Goal: Transaction & Acquisition: Purchase product/service

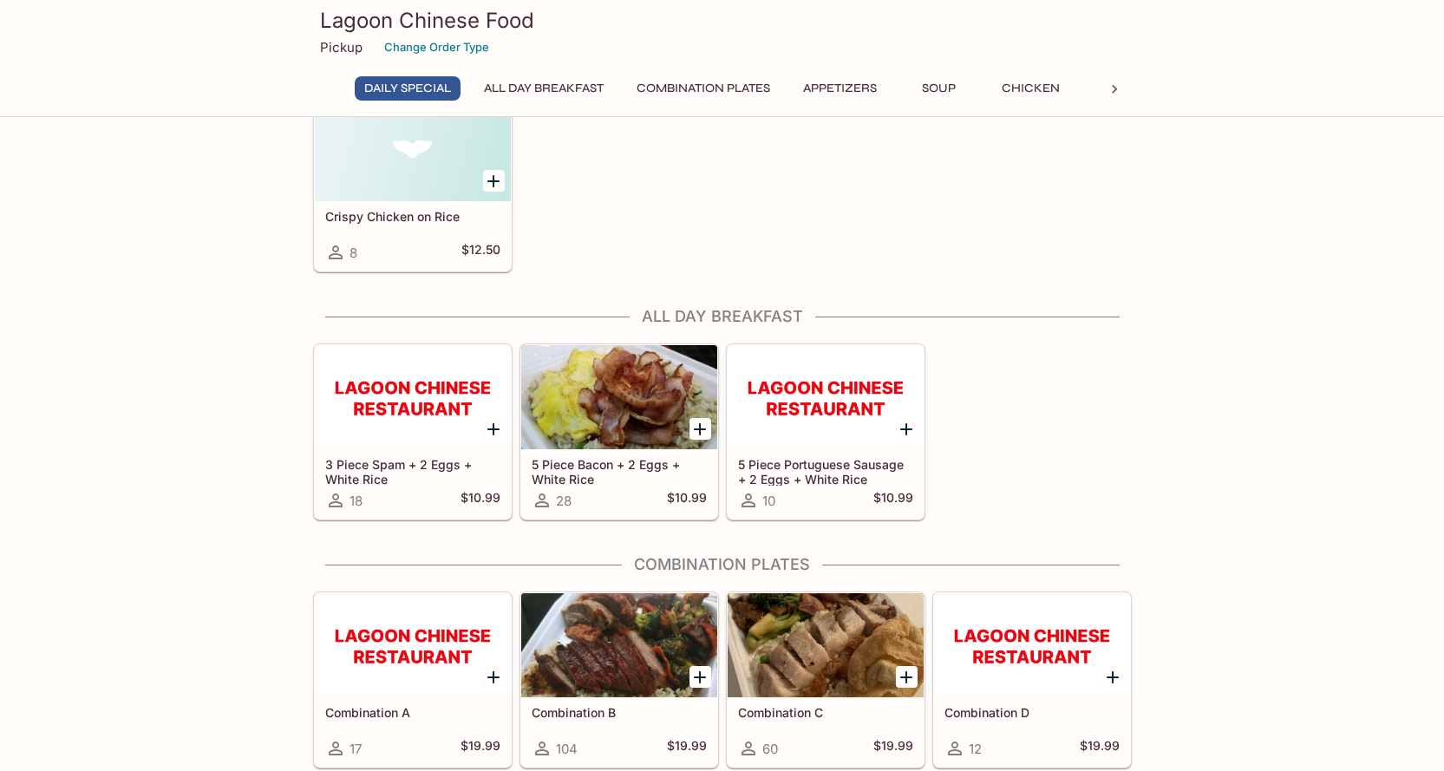
scroll to position [173, 0]
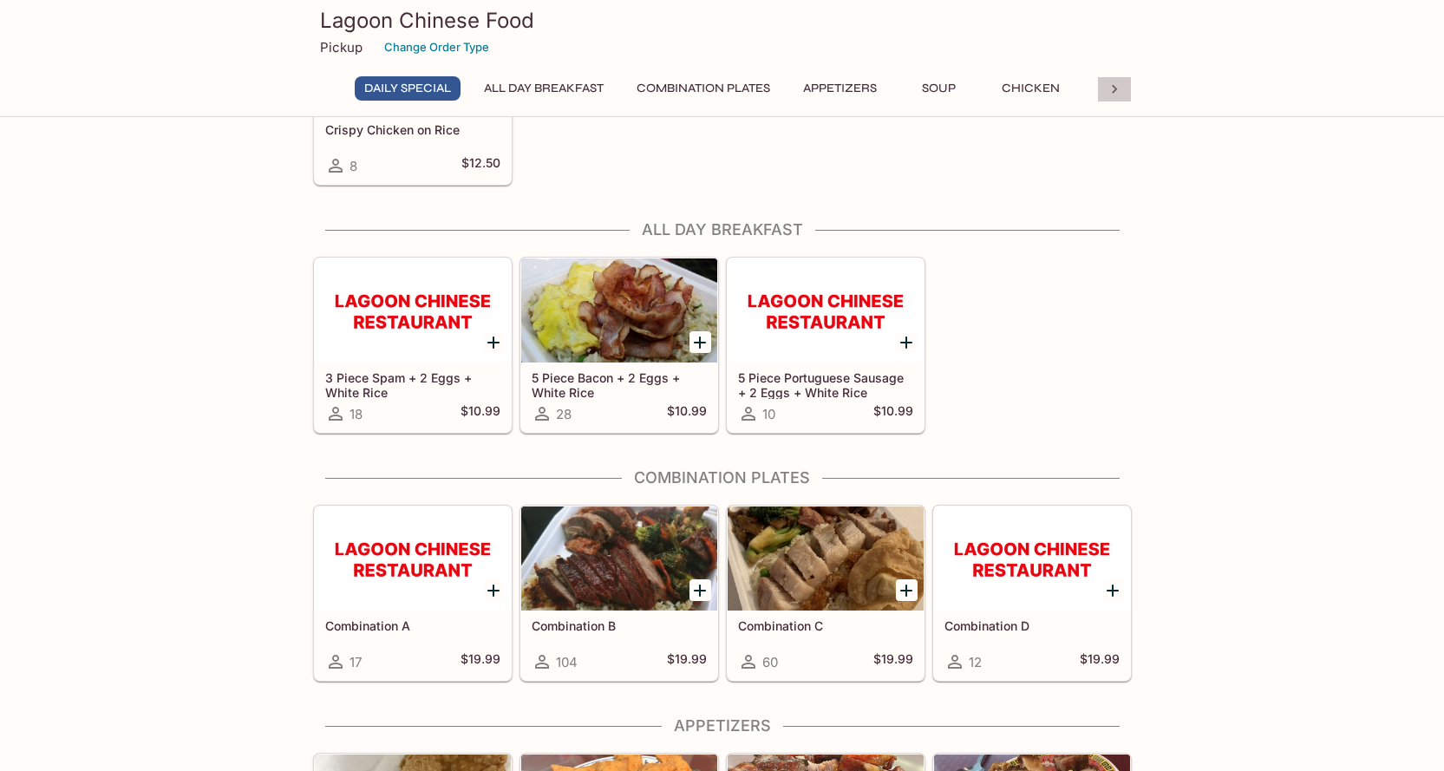
click at [1115, 88] on icon at bounding box center [1114, 89] width 5 height 9
click at [711, 82] on button "Mein/Look Fun" at bounding box center [699, 88] width 121 height 24
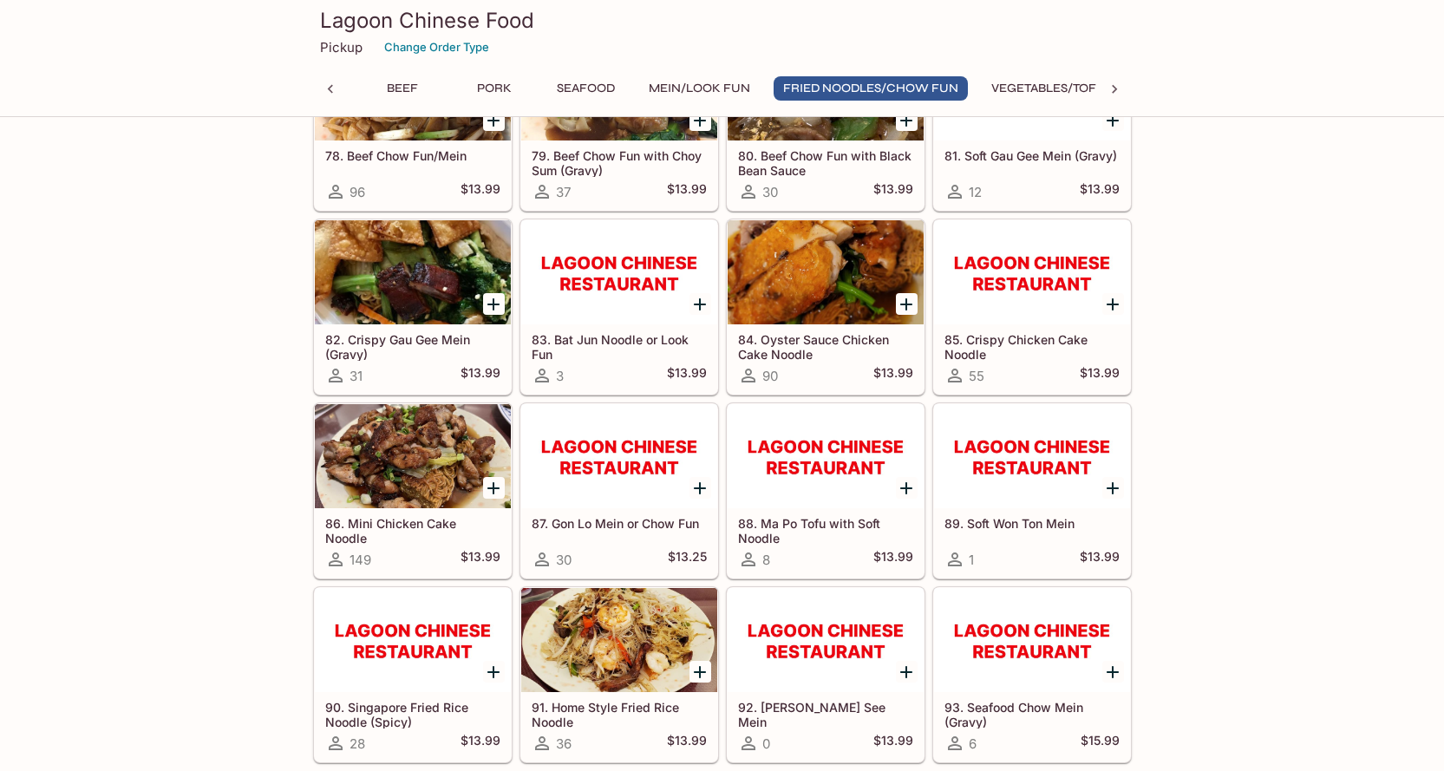
scroll to position [5228, 0]
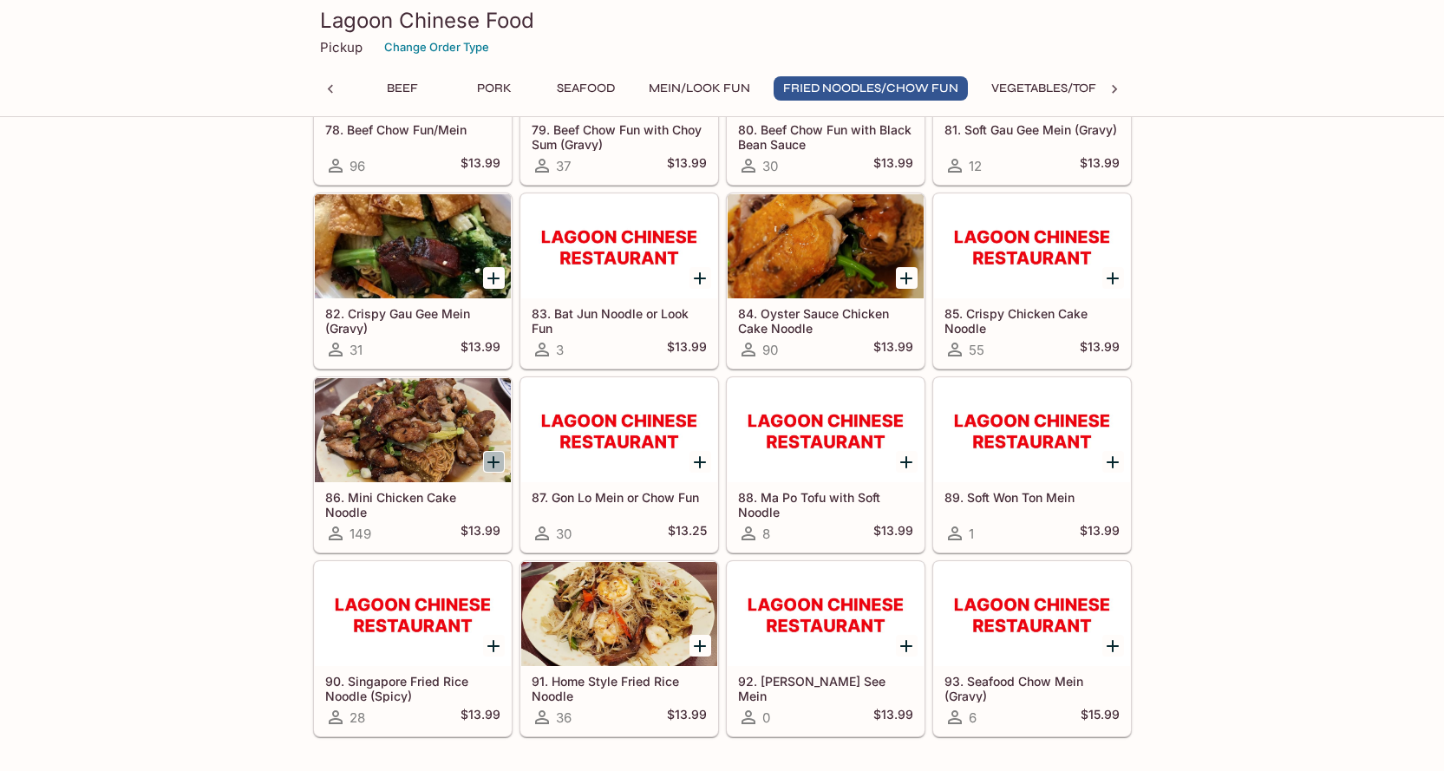
click at [492, 458] on icon "Add 86. Mini Chicken Cake Noodle" at bounding box center [493, 462] width 21 height 21
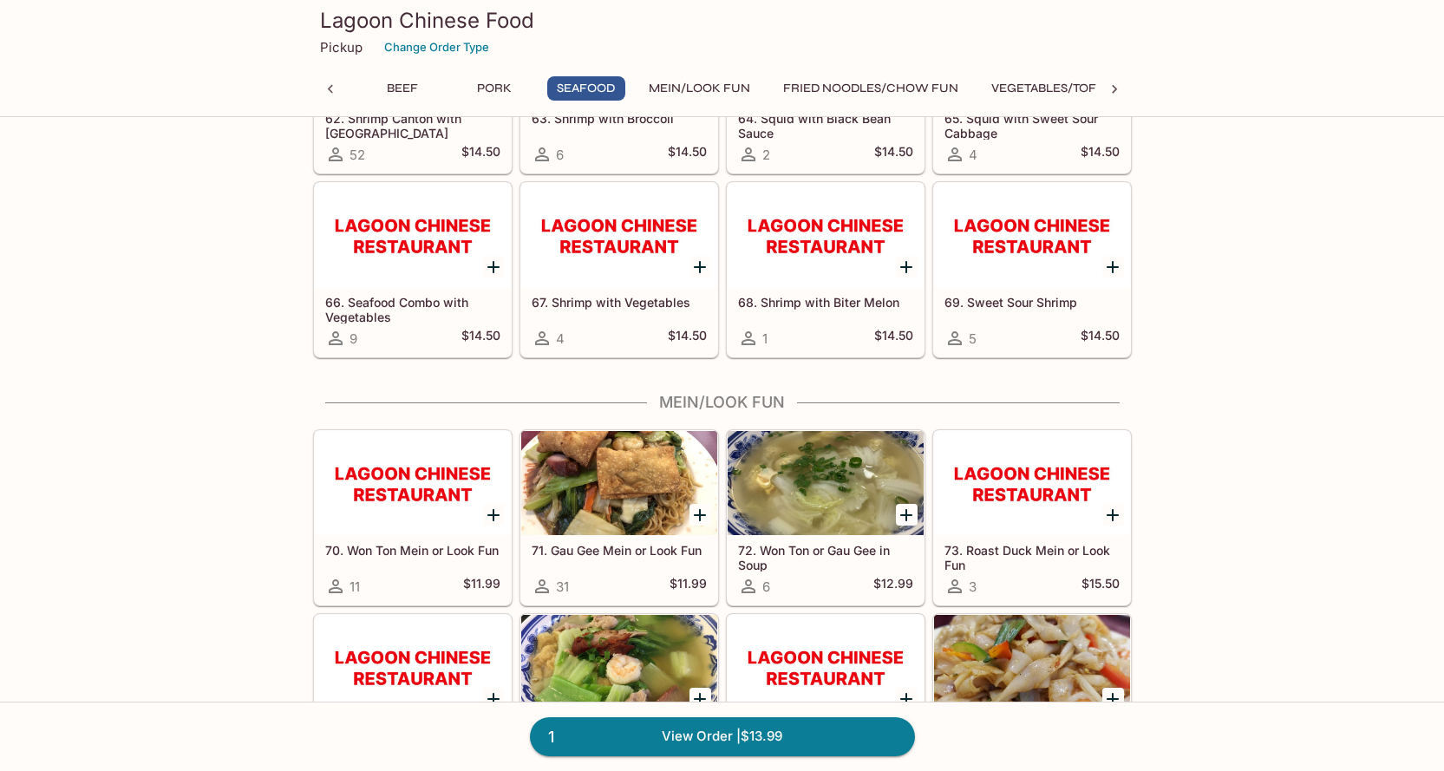
scroll to position [4361, 0]
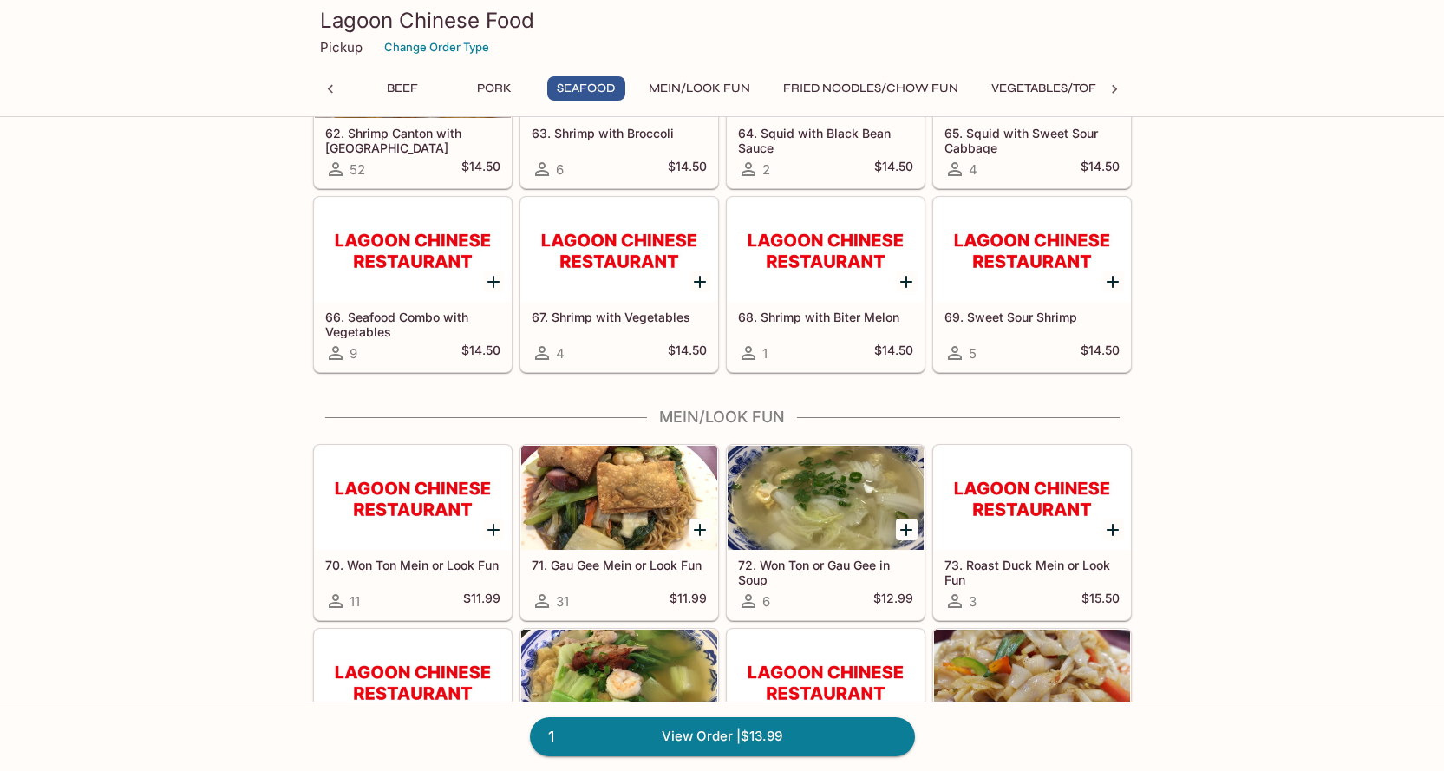
click at [323, 86] on icon at bounding box center [330, 89] width 17 height 17
click at [1060, 92] on button "Chicken" at bounding box center [1031, 88] width 78 height 24
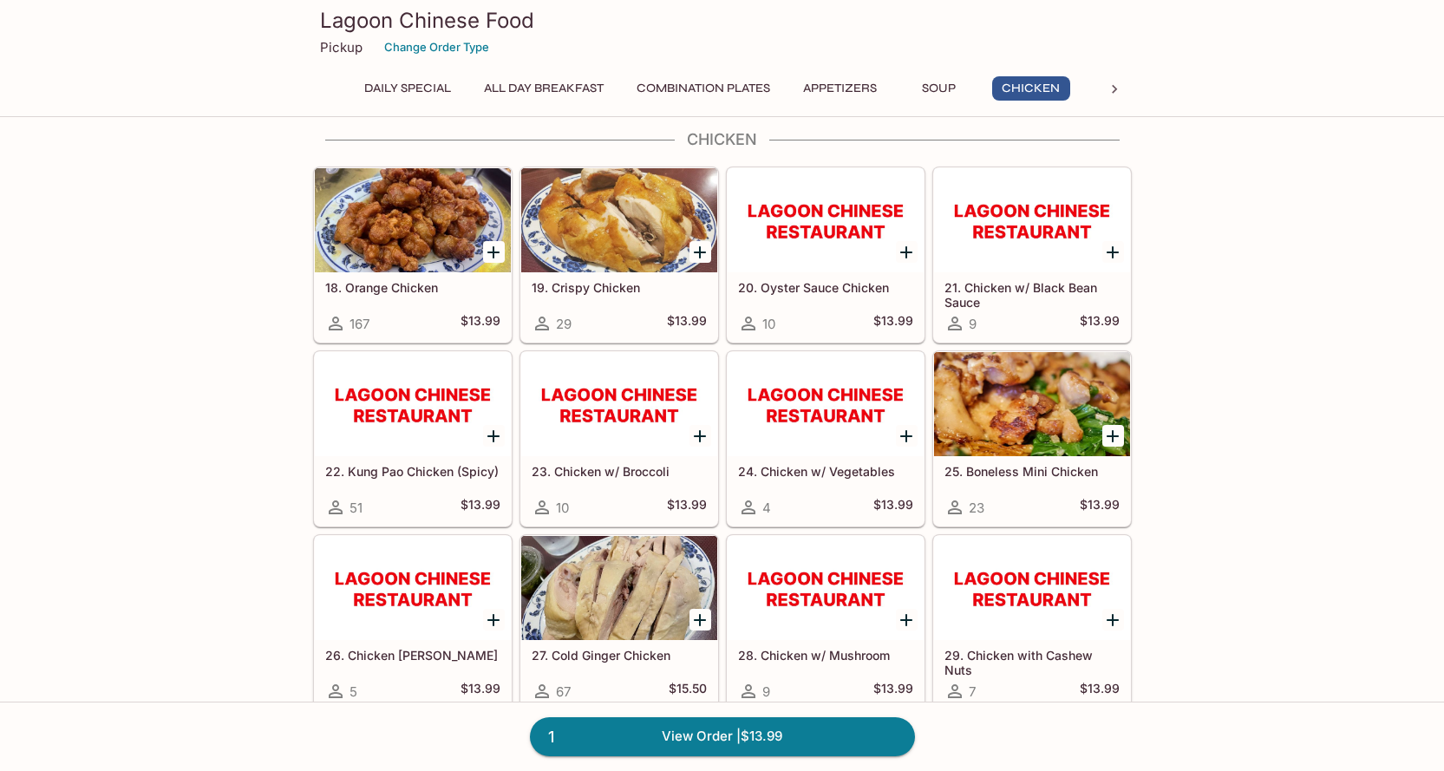
scroll to position [1790, 0]
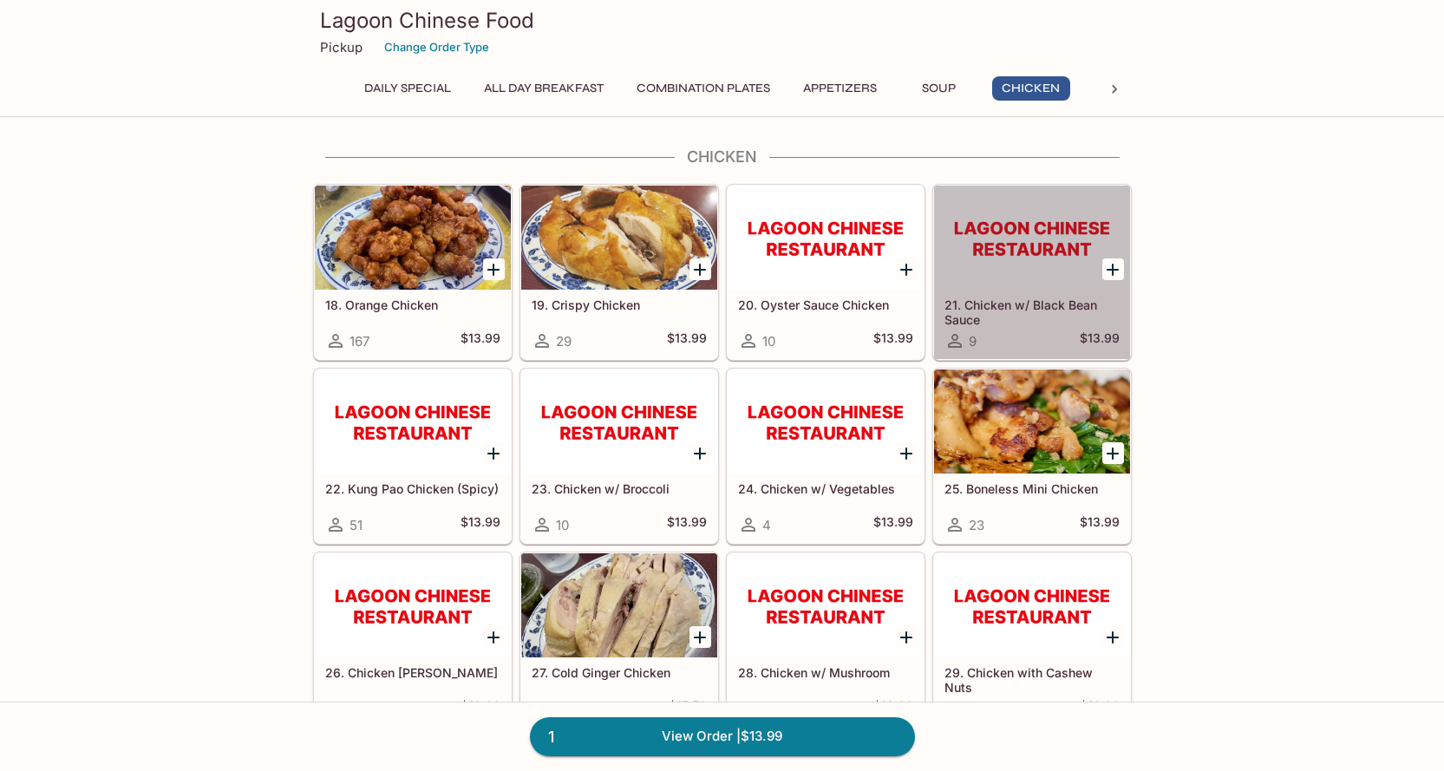
click at [1030, 242] on div at bounding box center [1032, 238] width 196 height 104
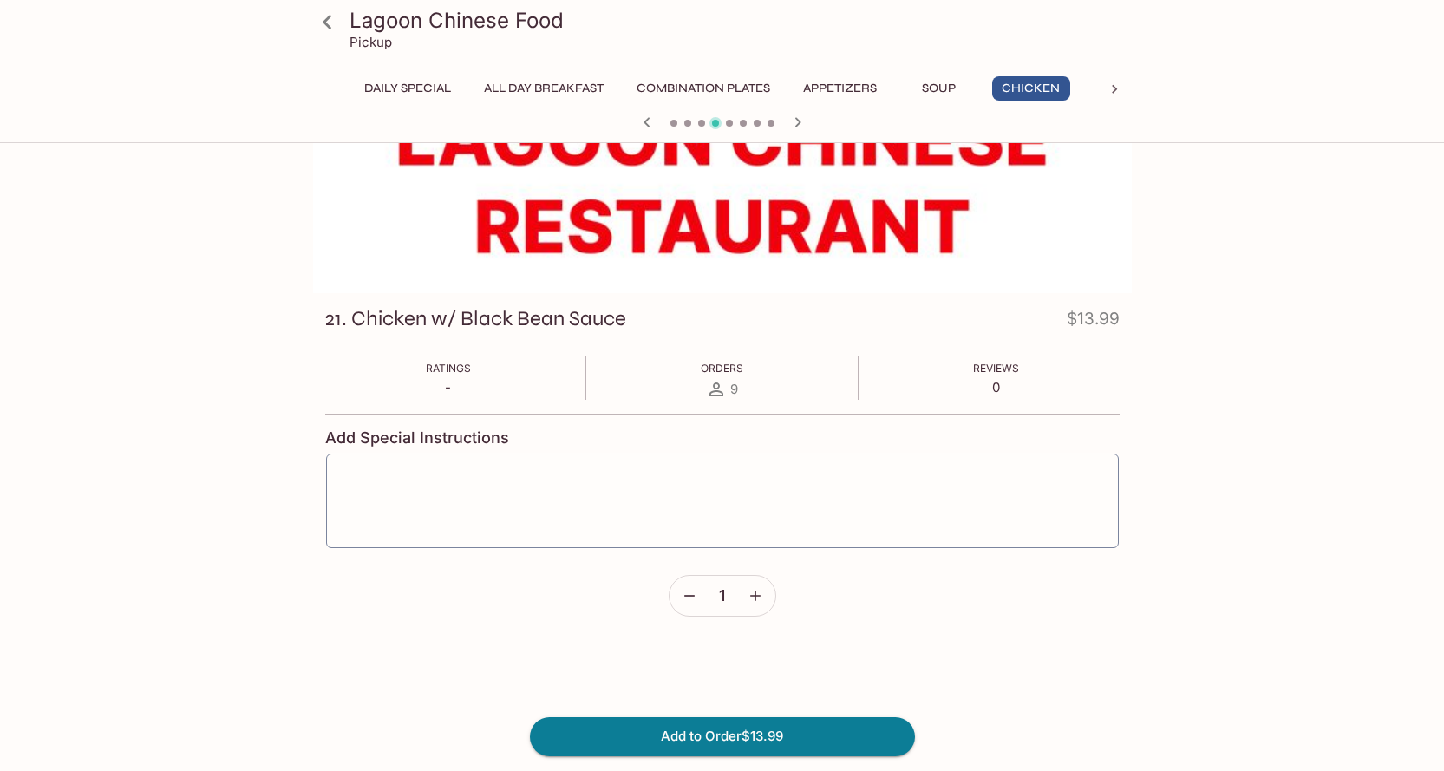
scroll to position [150, 0]
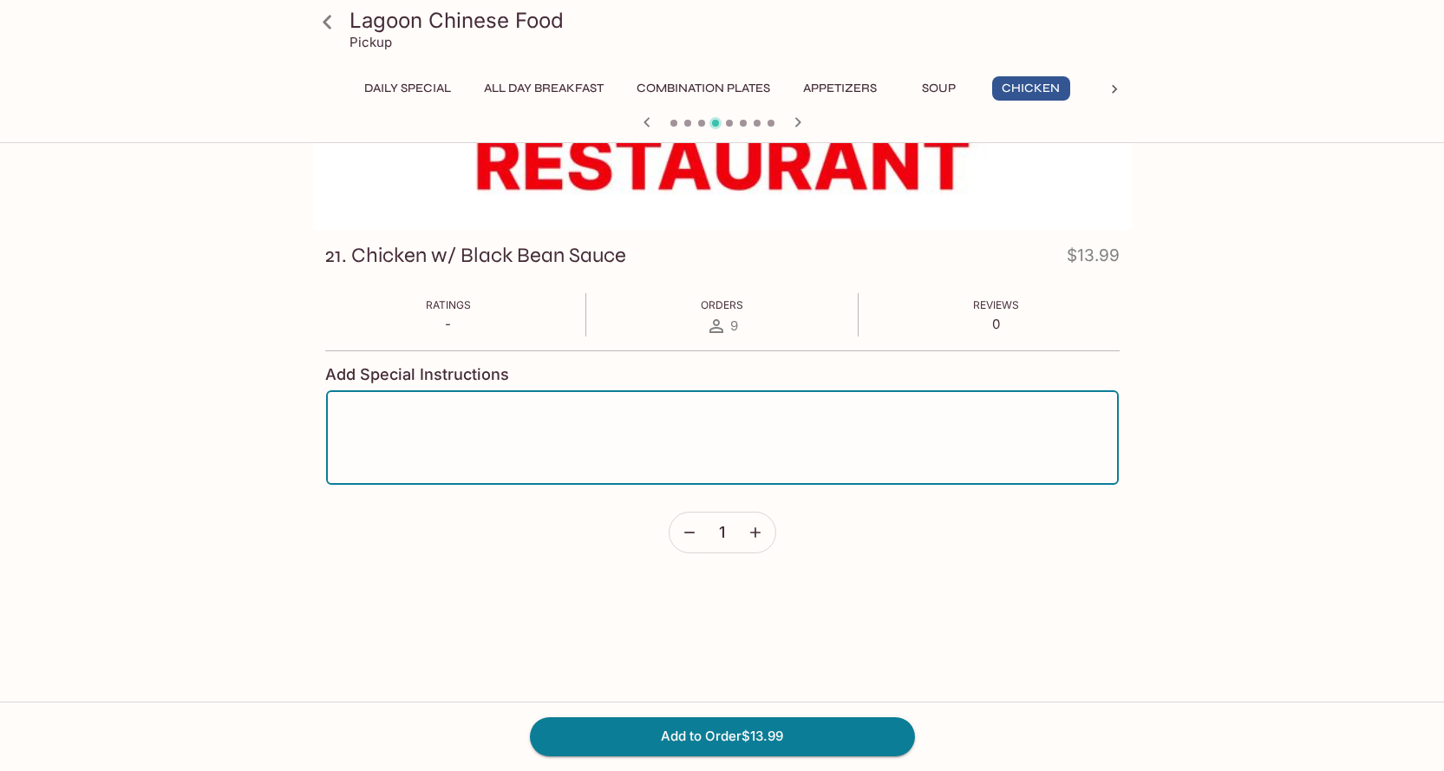
click at [749, 421] on textarea at bounding box center [722, 438] width 768 height 66
type textarea "w"
type textarea "over cake noodle please"
click at [739, 731] on button "Add to Order $13.99" at bounding box center [722, 736] width 385 height 38
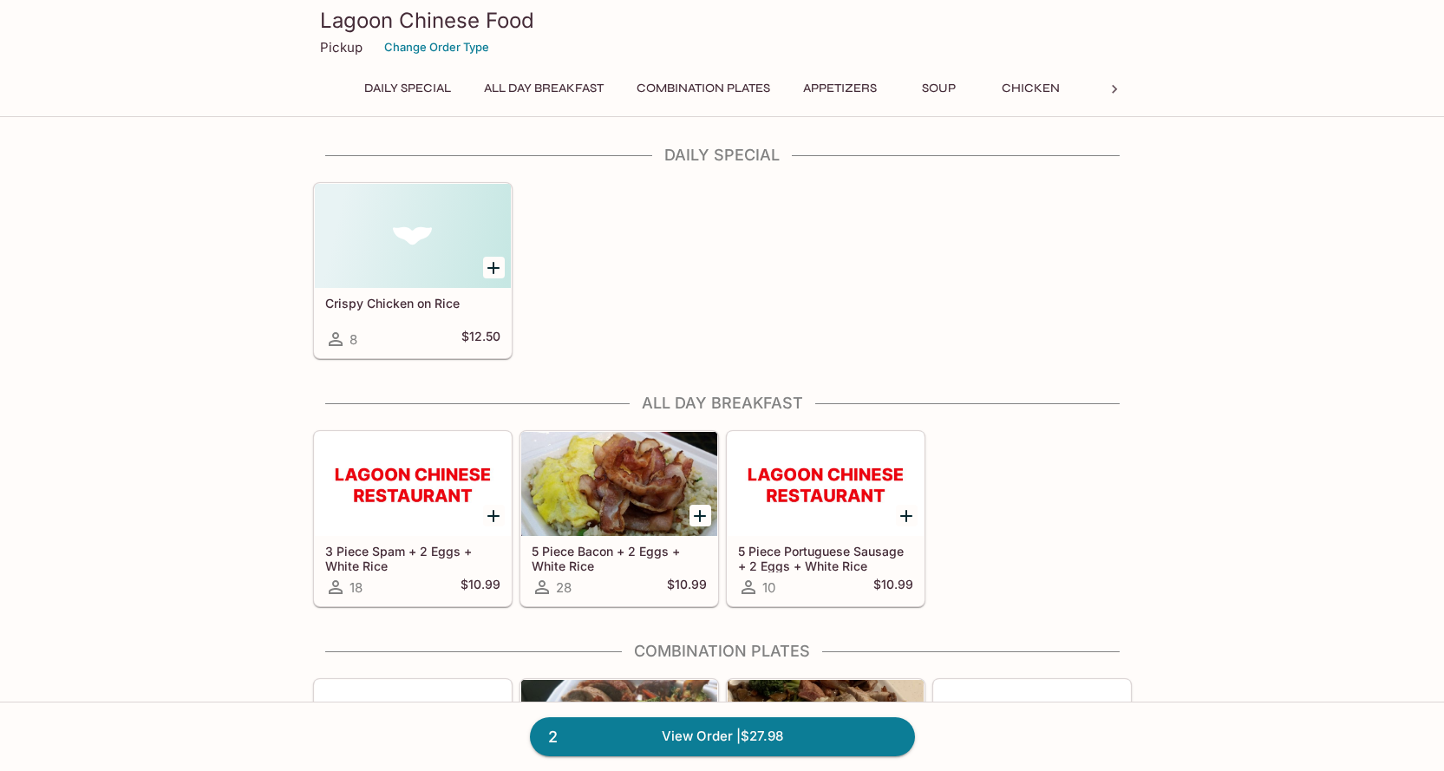
click at [1113, 84] on icon at bounding box center [1114, 89] width 17 height 17
click at [494, 95] on button "Pork" at bounding box center [494, 88] width 78 height 24
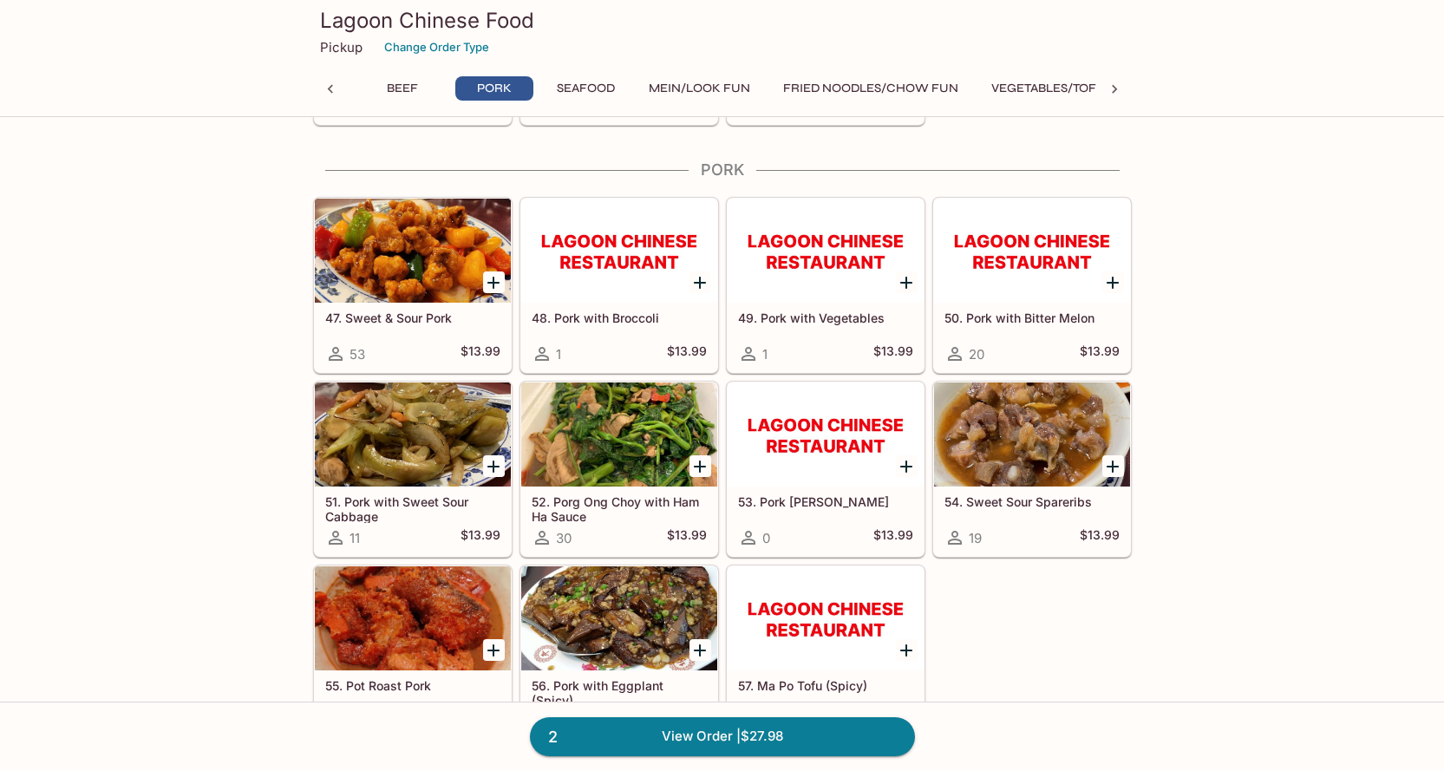
scroll to position [3390, 0]
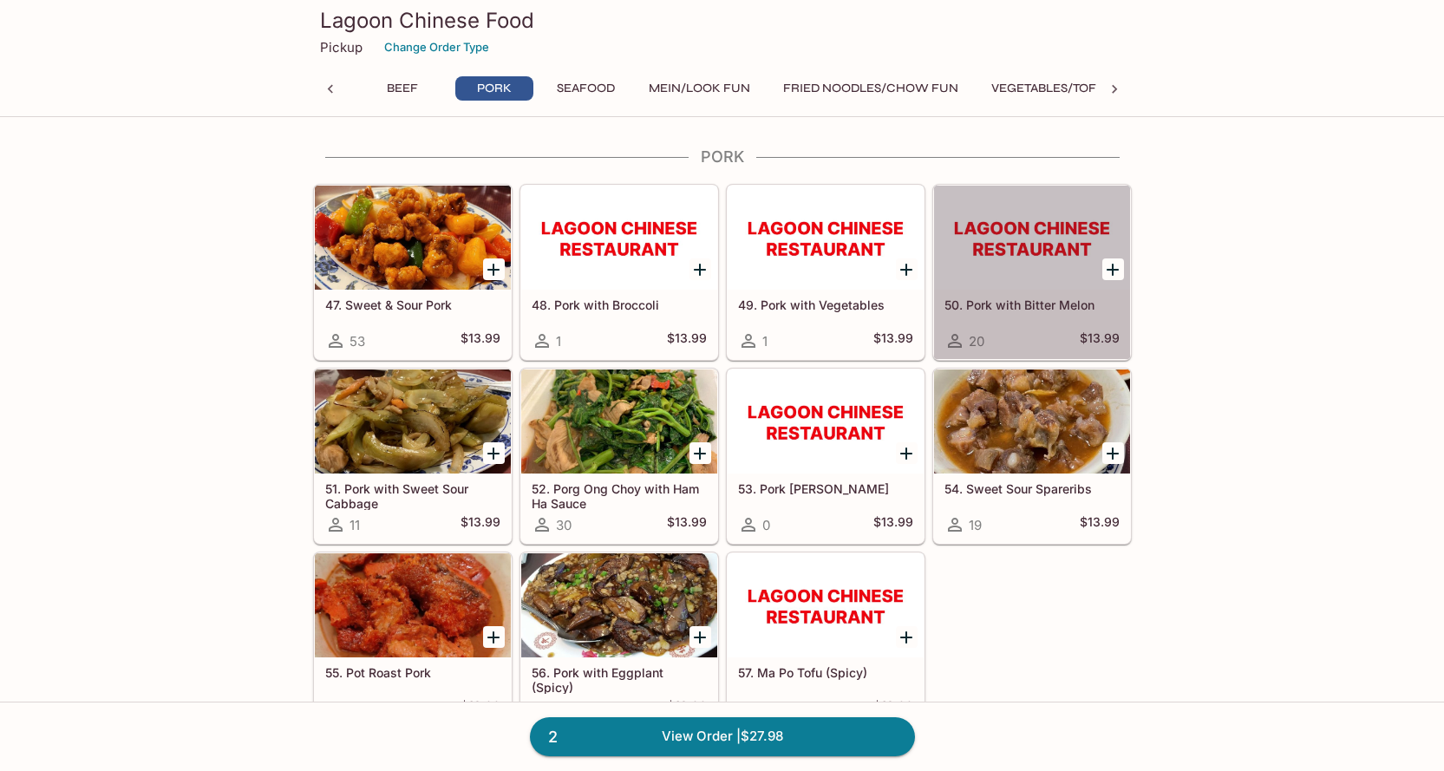
click at [1012, 301] on h5 "50. Pork with Bitter Melon" at bounding box center [1032, 305] width 175 height 15
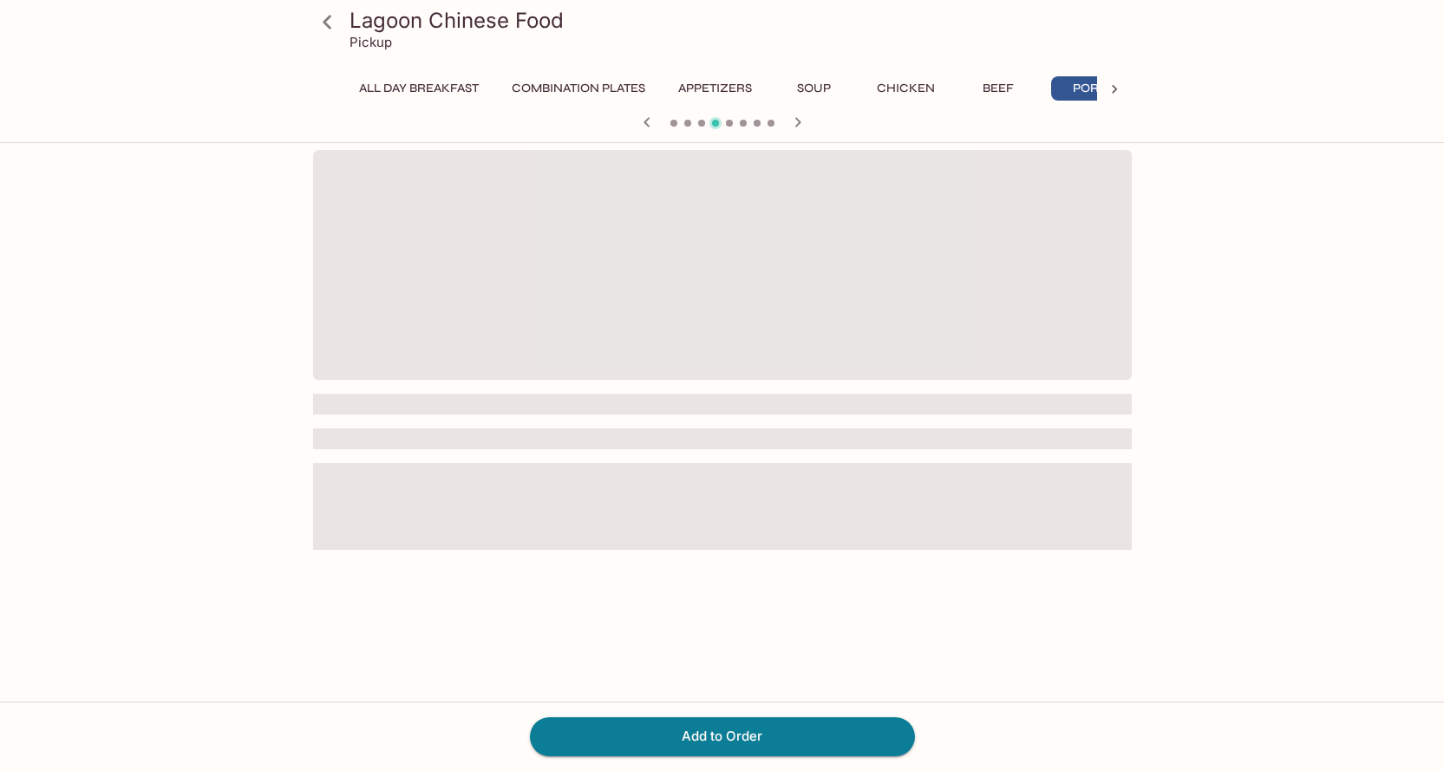
scroll to position [0, 166]
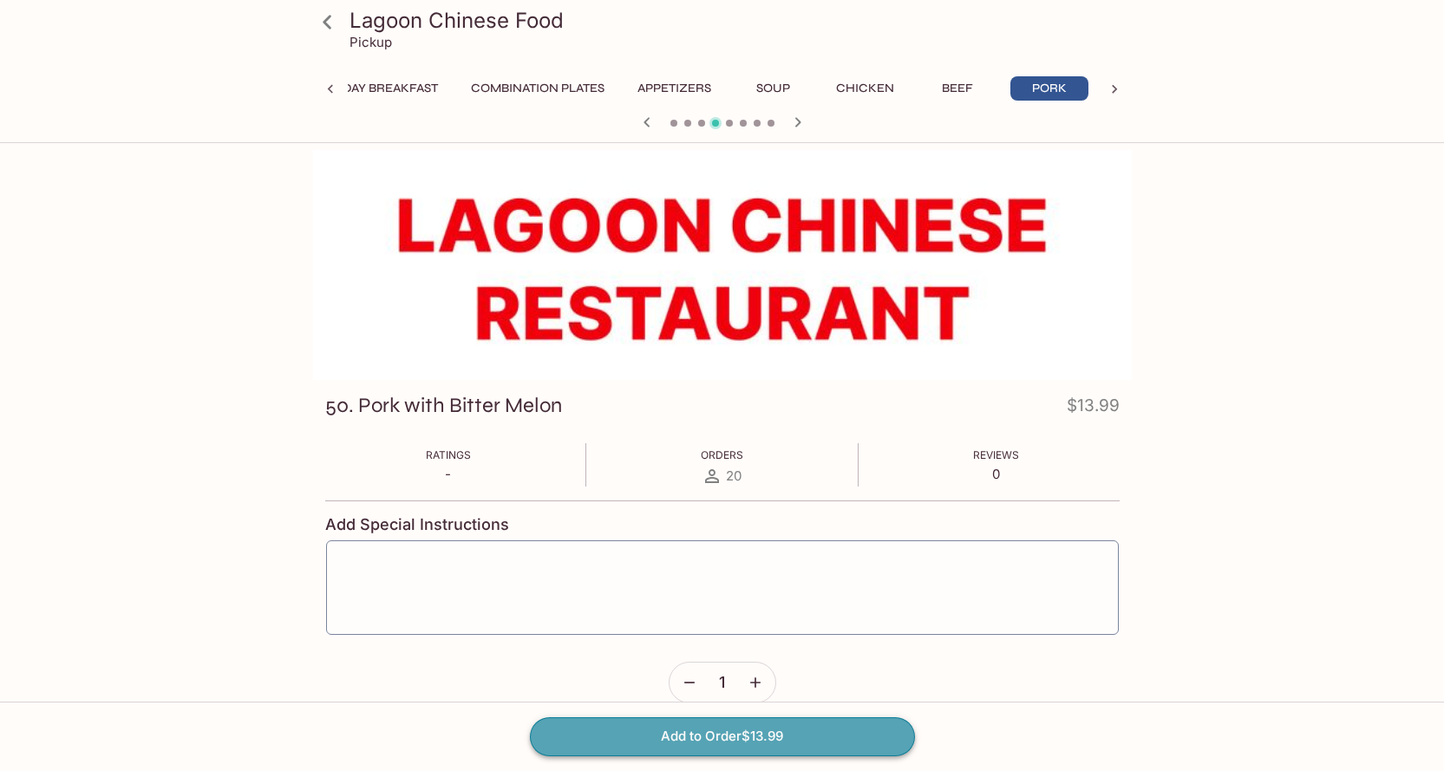
click at [831, 734] on button "Add to Order $13.99" at bounding box center [722, 736] width 385 height 38
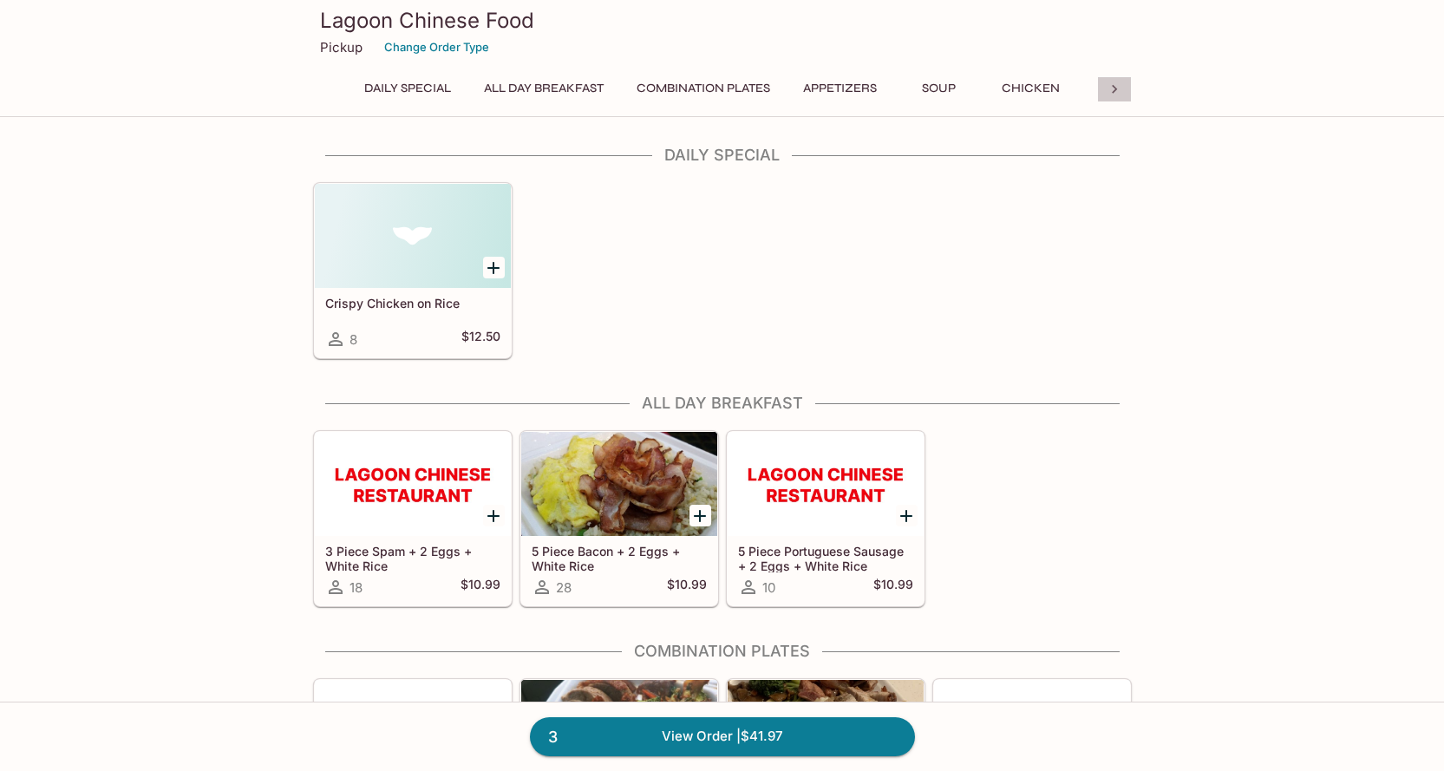
click at [1112, 90] on icon at bounding box center [1114, 89] width 17 height 17
click at [604, 90] on button "Seafood" at bounding box center [586, 88] width 78 height 24
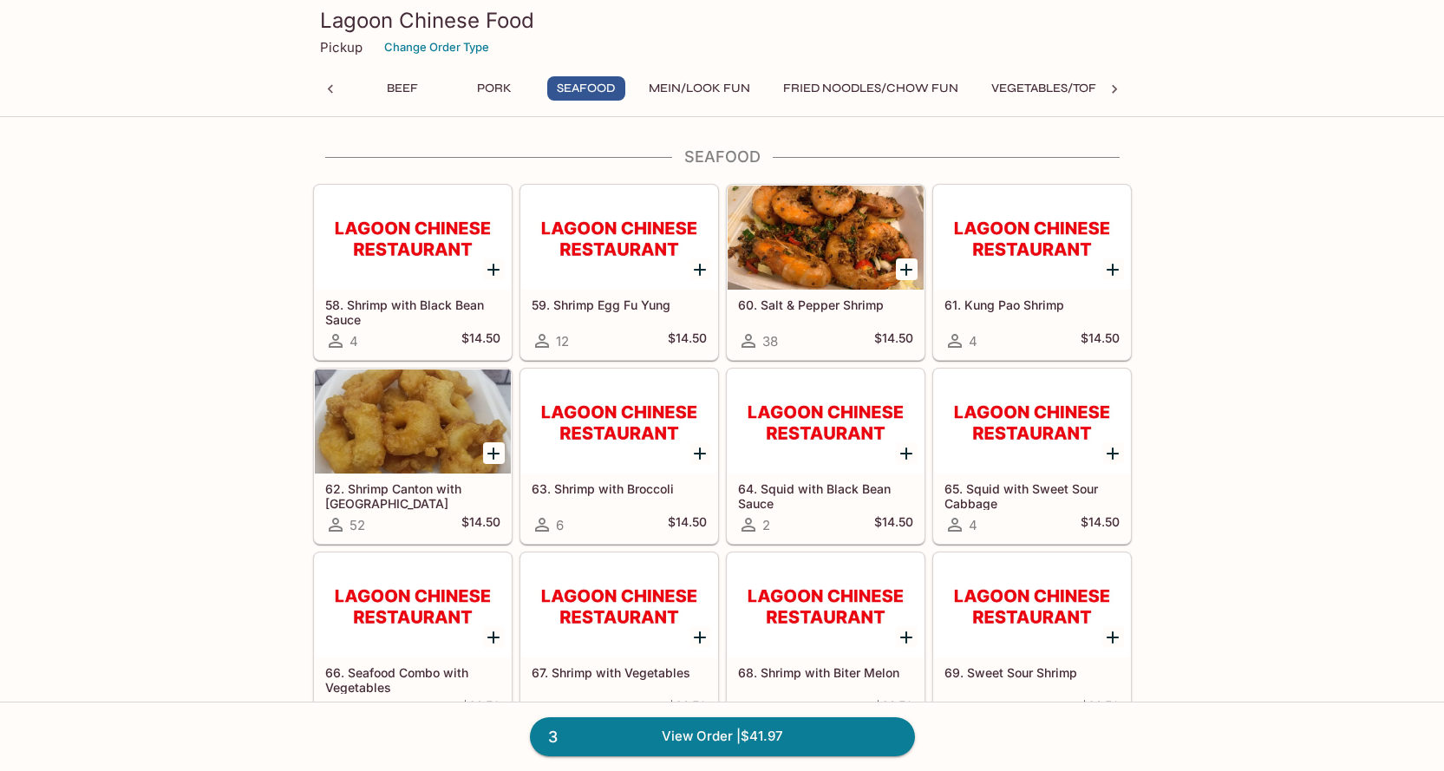
scroll to position [4092, 0]
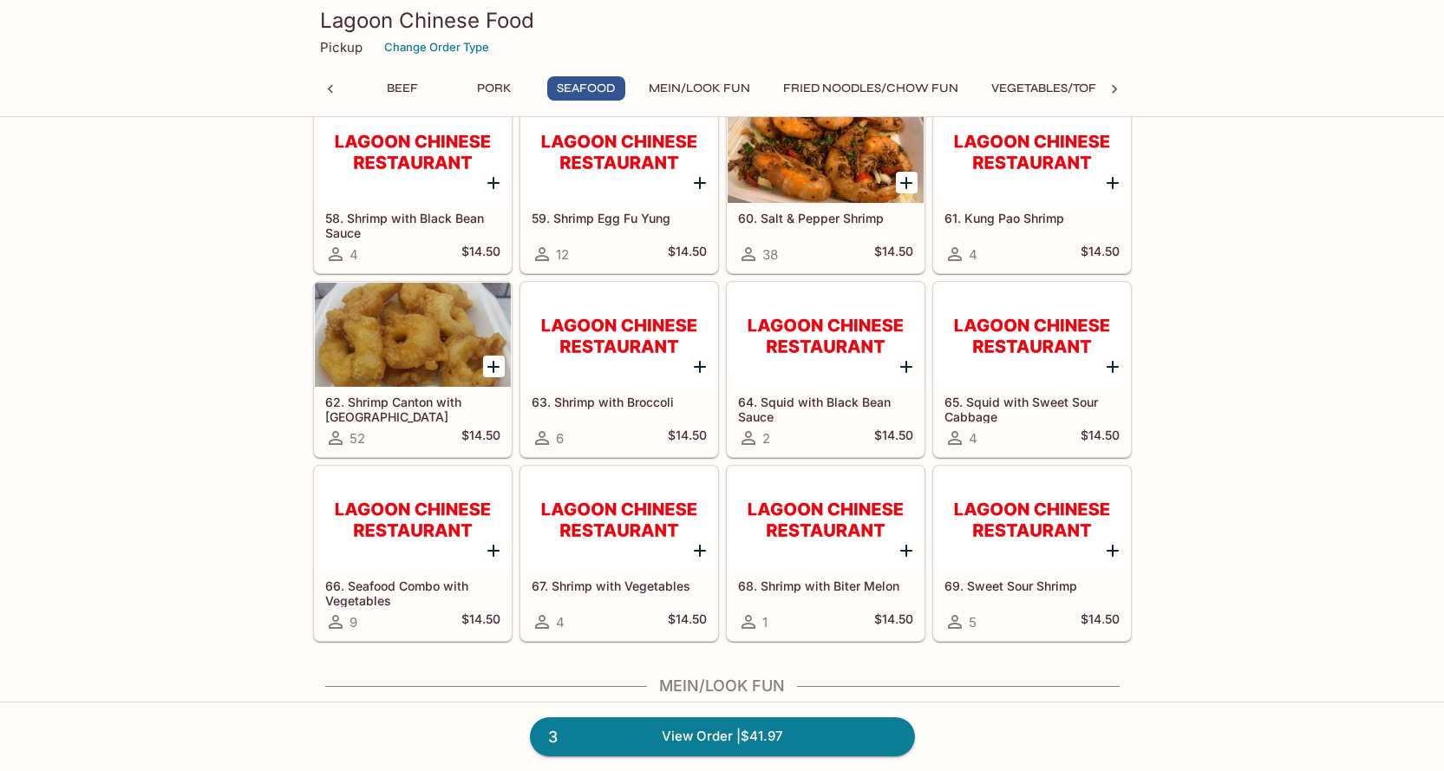
click at [714, 87] on button "Mein/Look Fun" at bounding box center [699, 88] width 121 height 24
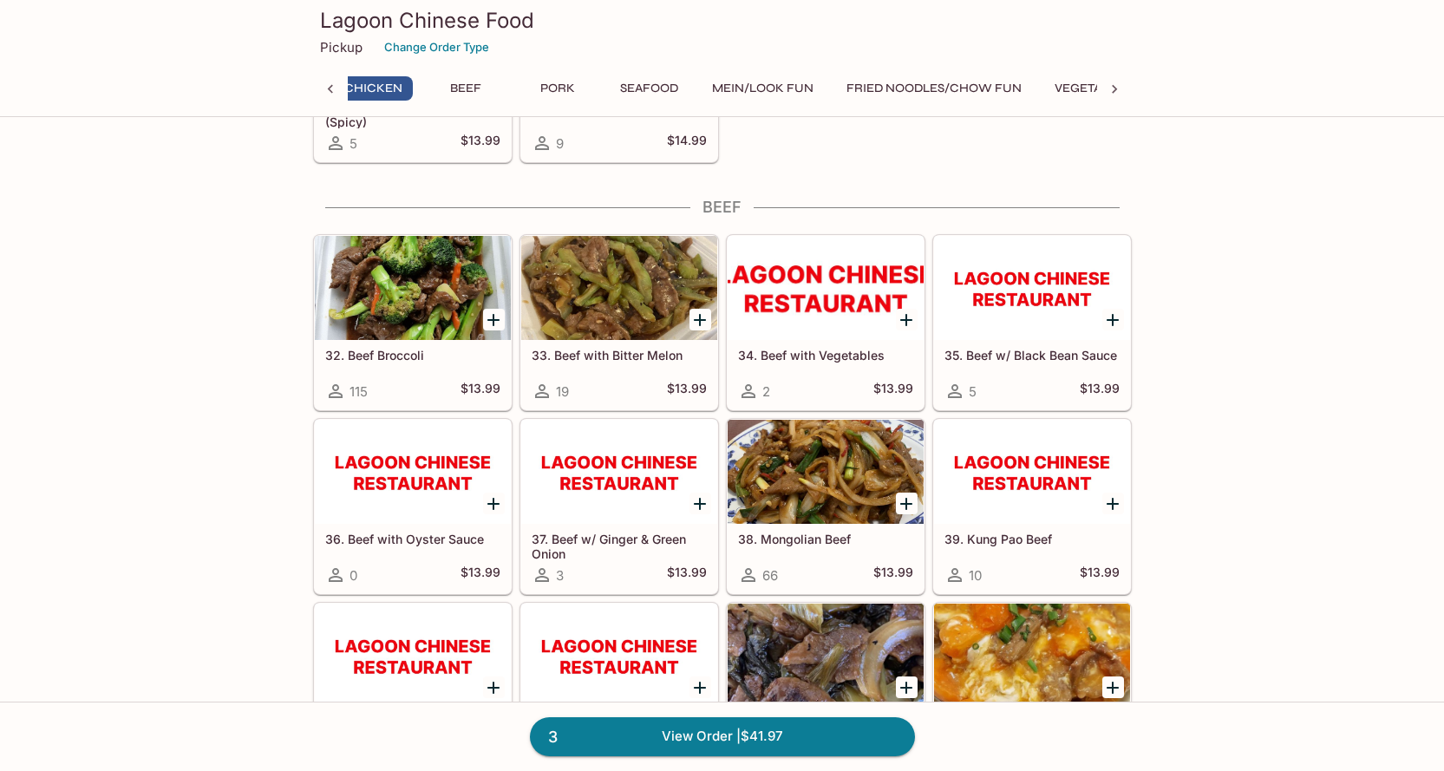
scroll to position [0, 653]
click at [597, 310] on div at bounding box center [619, 288] width 196 height 104
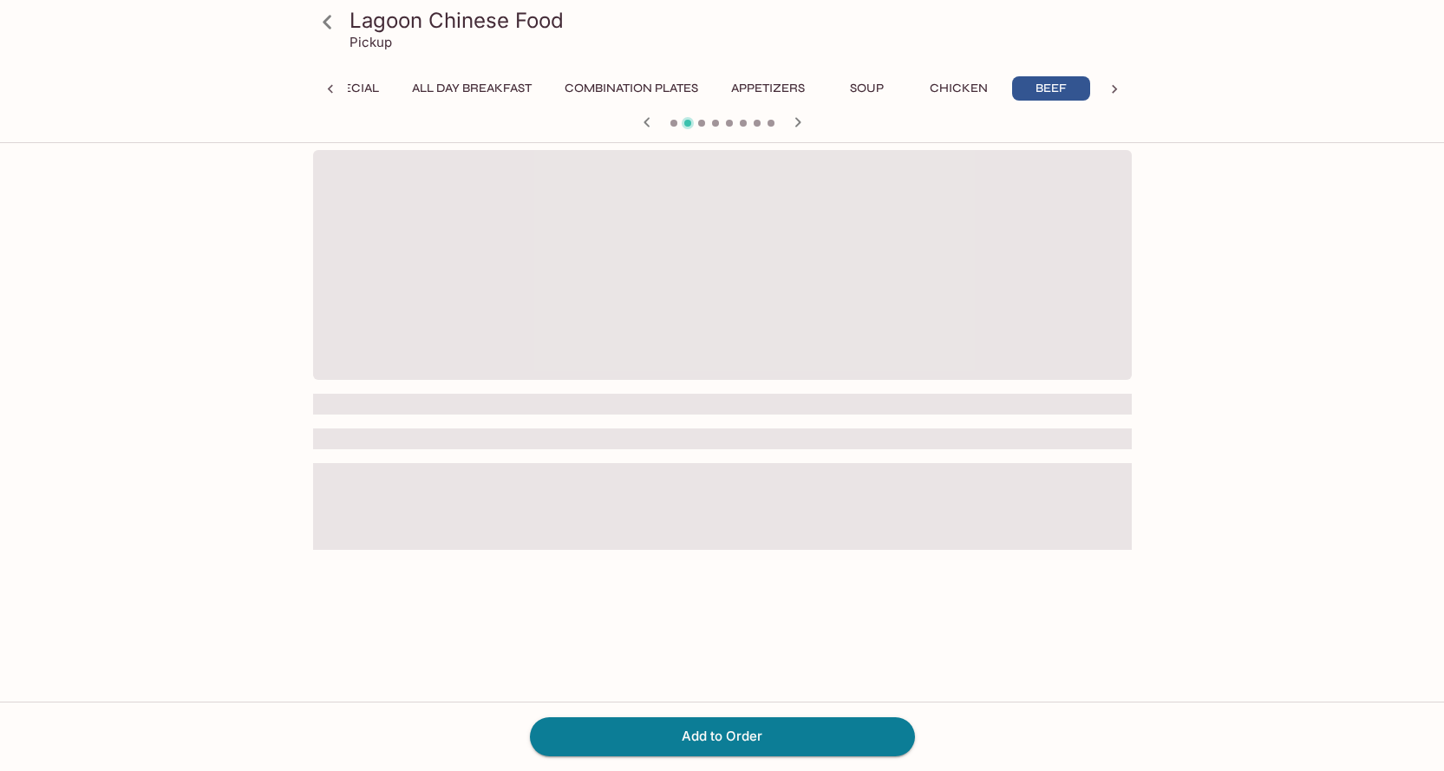
scroll to position [0, 74]
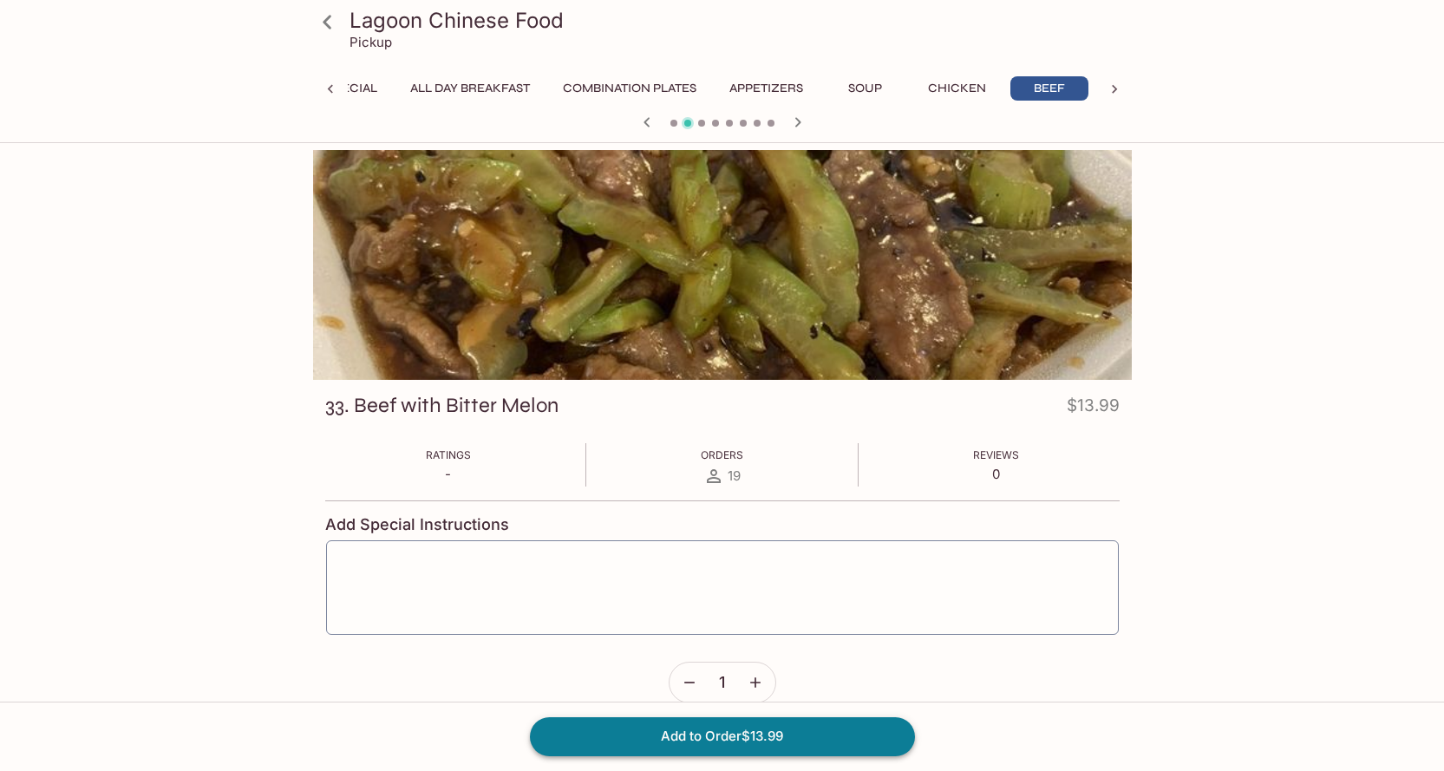
click at [786, 741] on button "Add to Order $13.99" at bounding box center [722, 736] width 385 height 38
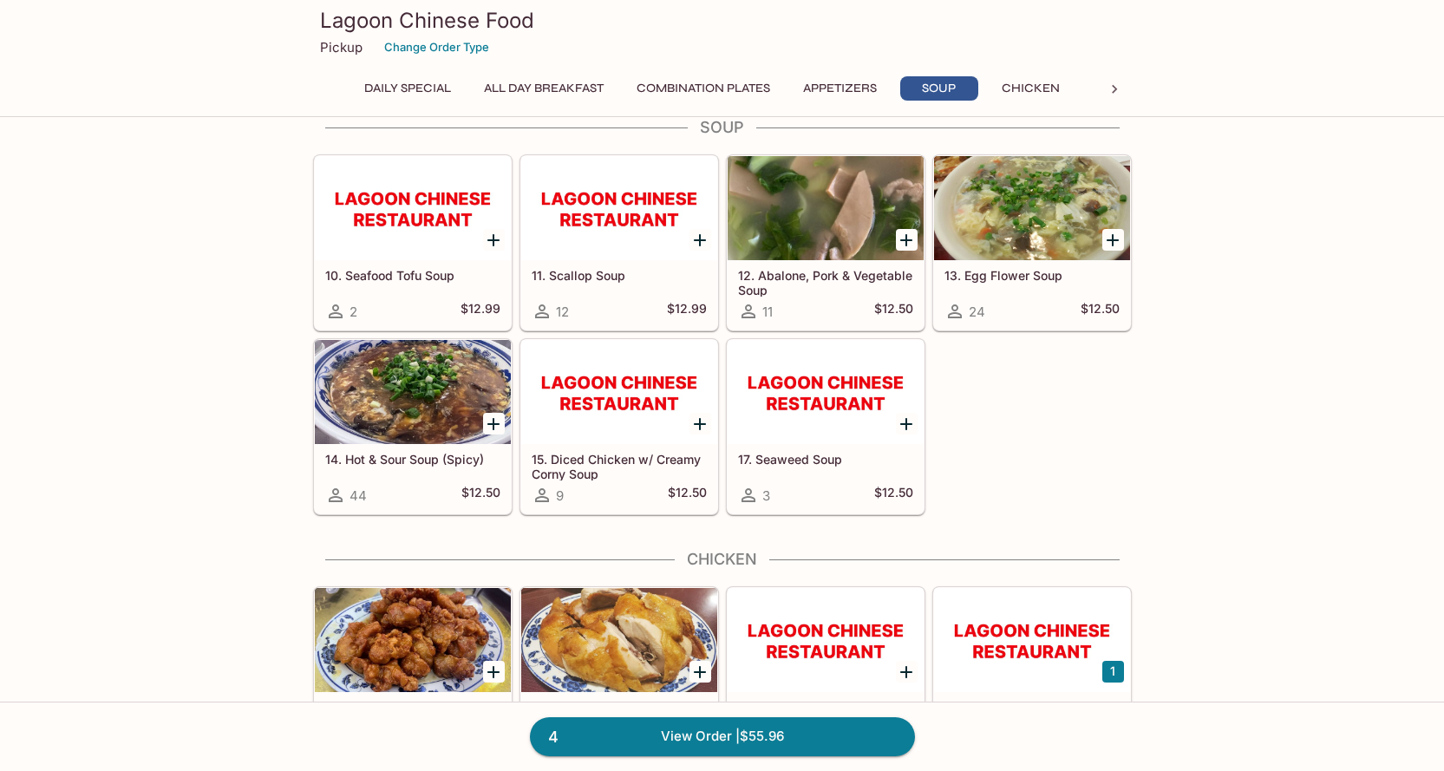
scroll to position [2168, 0]
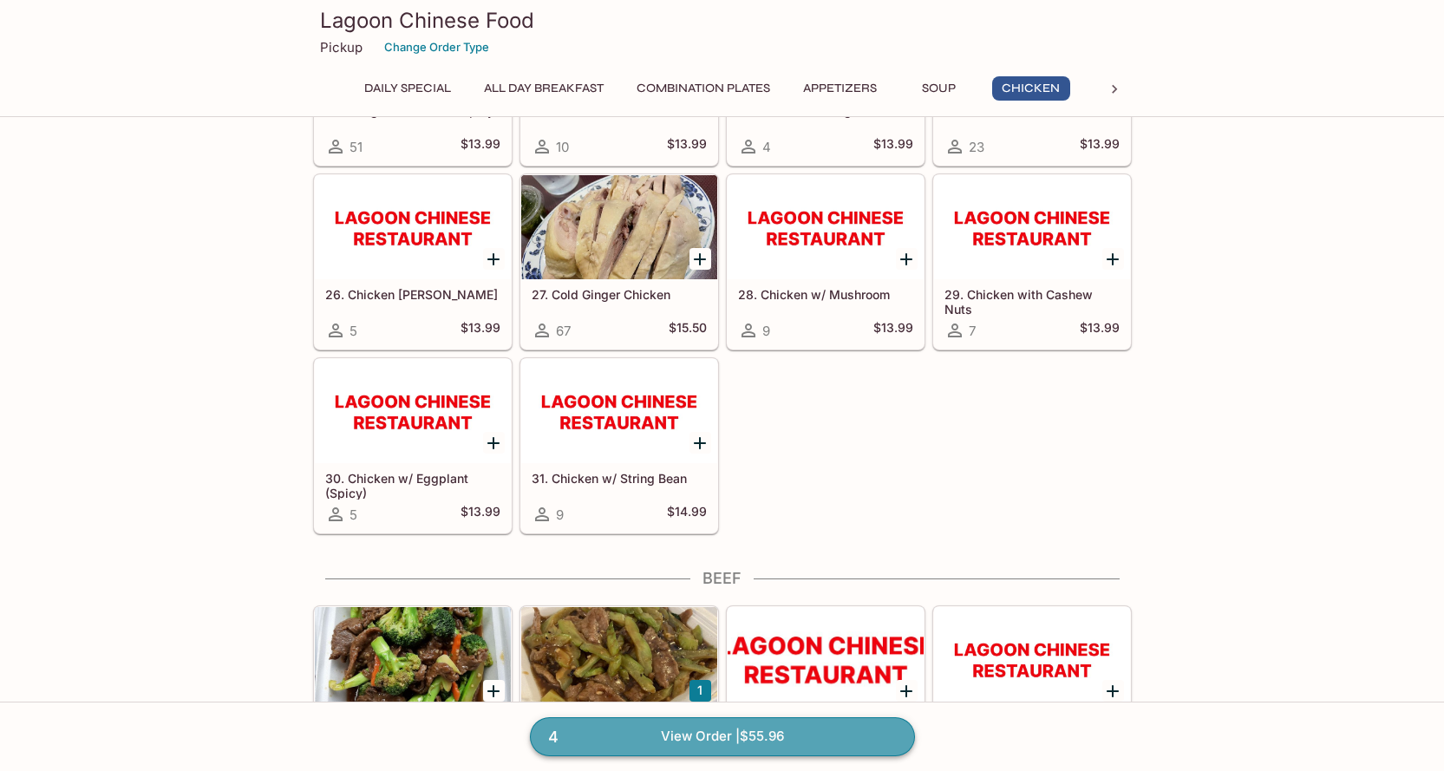
click at [676, 734] on link "4 View Order | $55.96" at bounding box center [722, 736] width 385 height 38
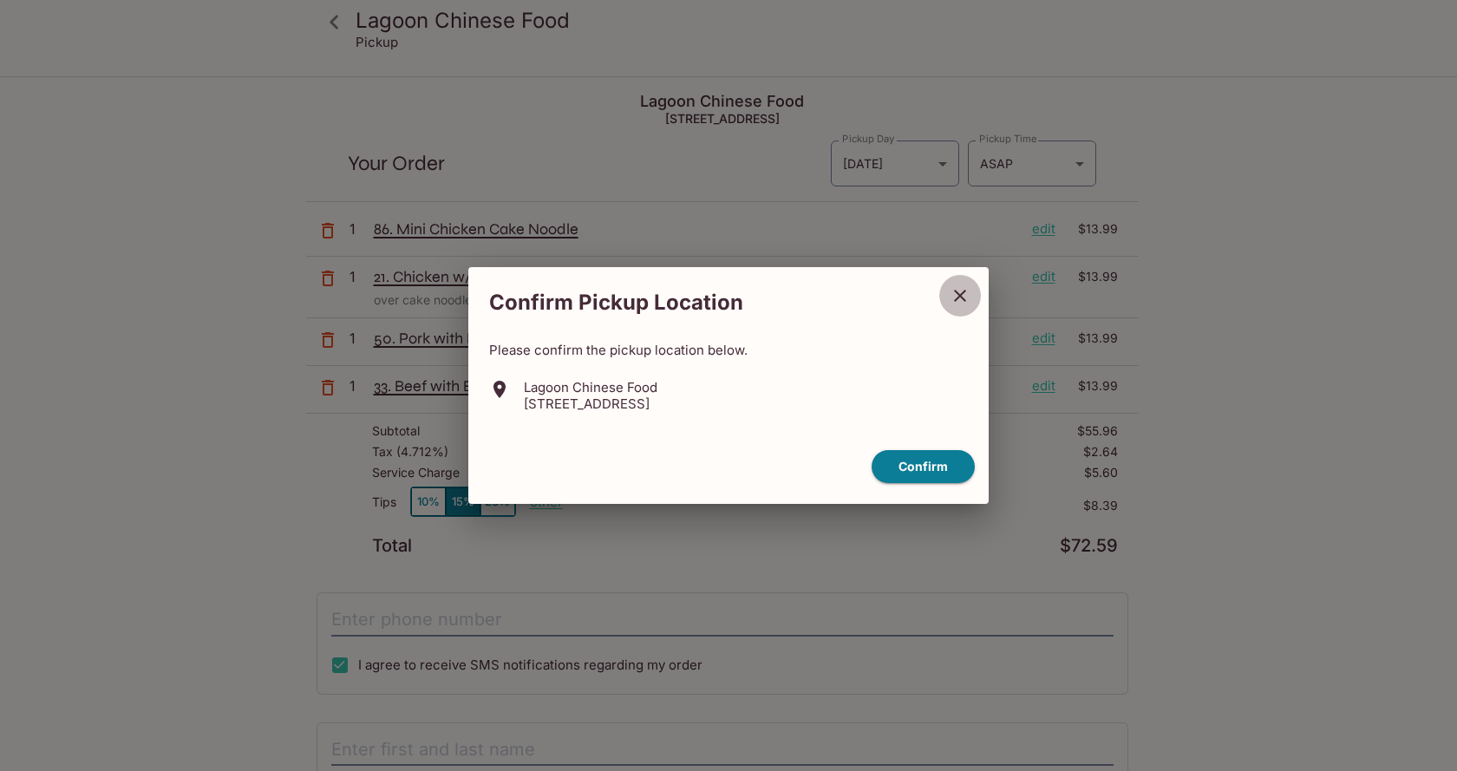
click at [950, 304] on icon "close" at bounding box center [960, 295] width 21 height 21
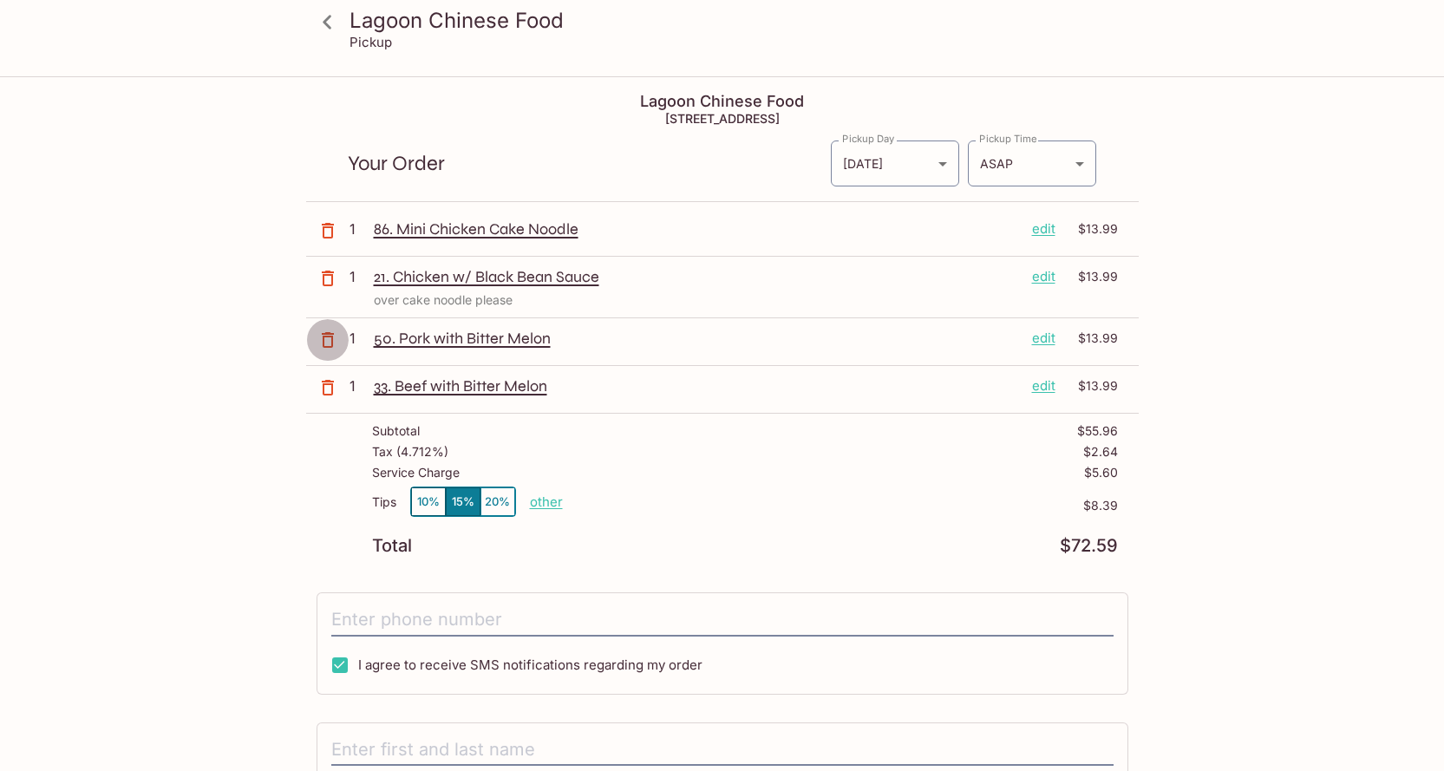
click at [333, 346] on icon "button" at bounding box center [327, 340] width 21 height 21
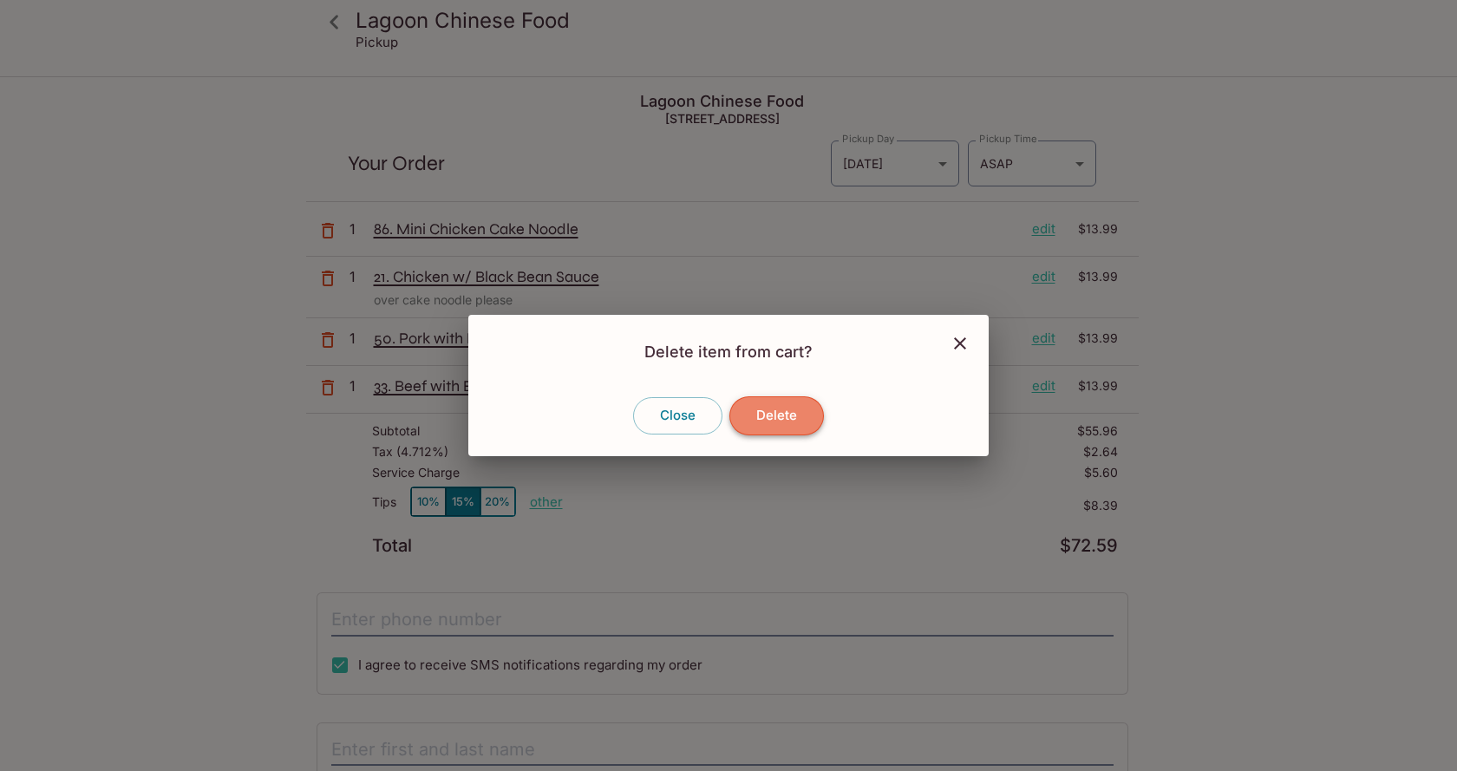
click at [788, 421] on button "Delete" at bounding box center [776, 415] width 95 height 38
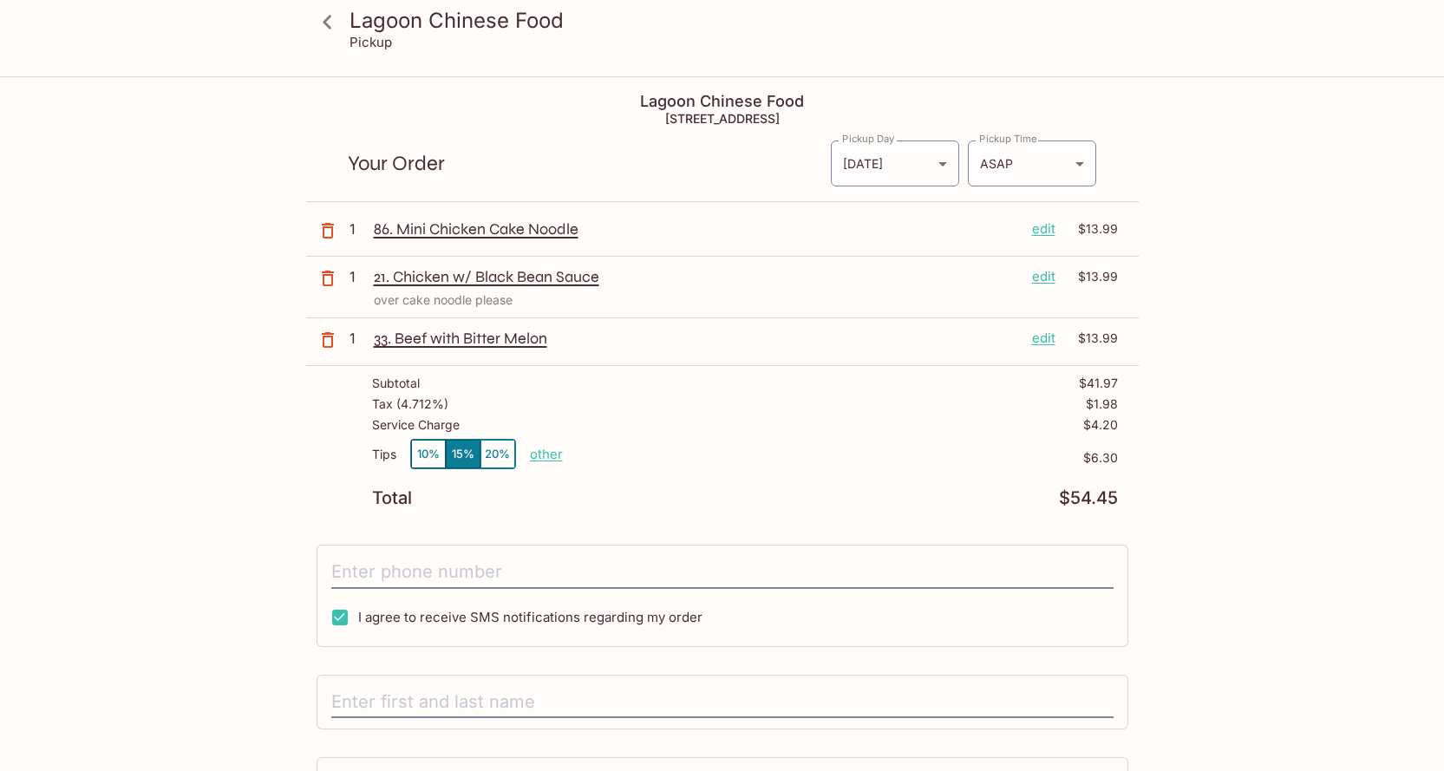
click at [326, 34] on icon at bounding box center [327, 22] width 30 height 30
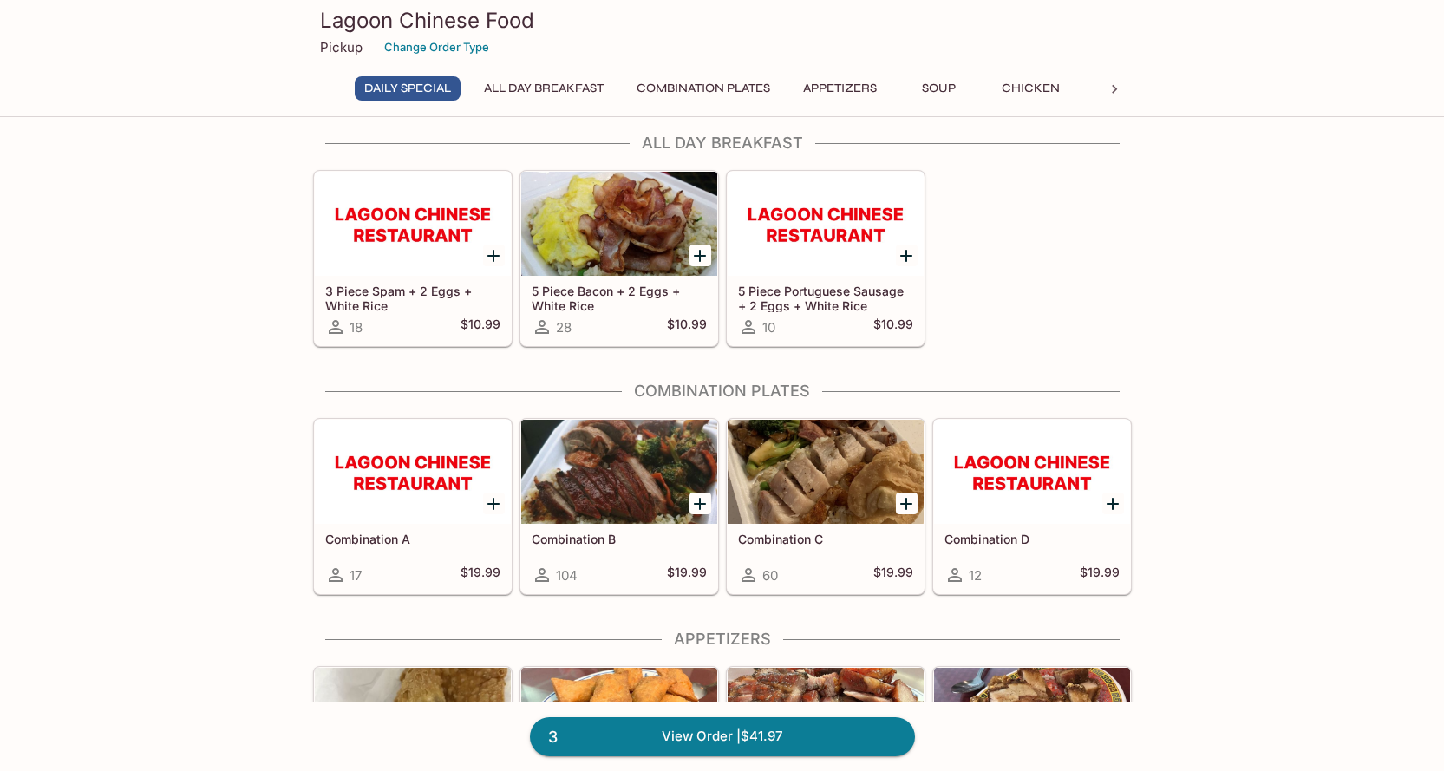
scroll to position [87, 0]
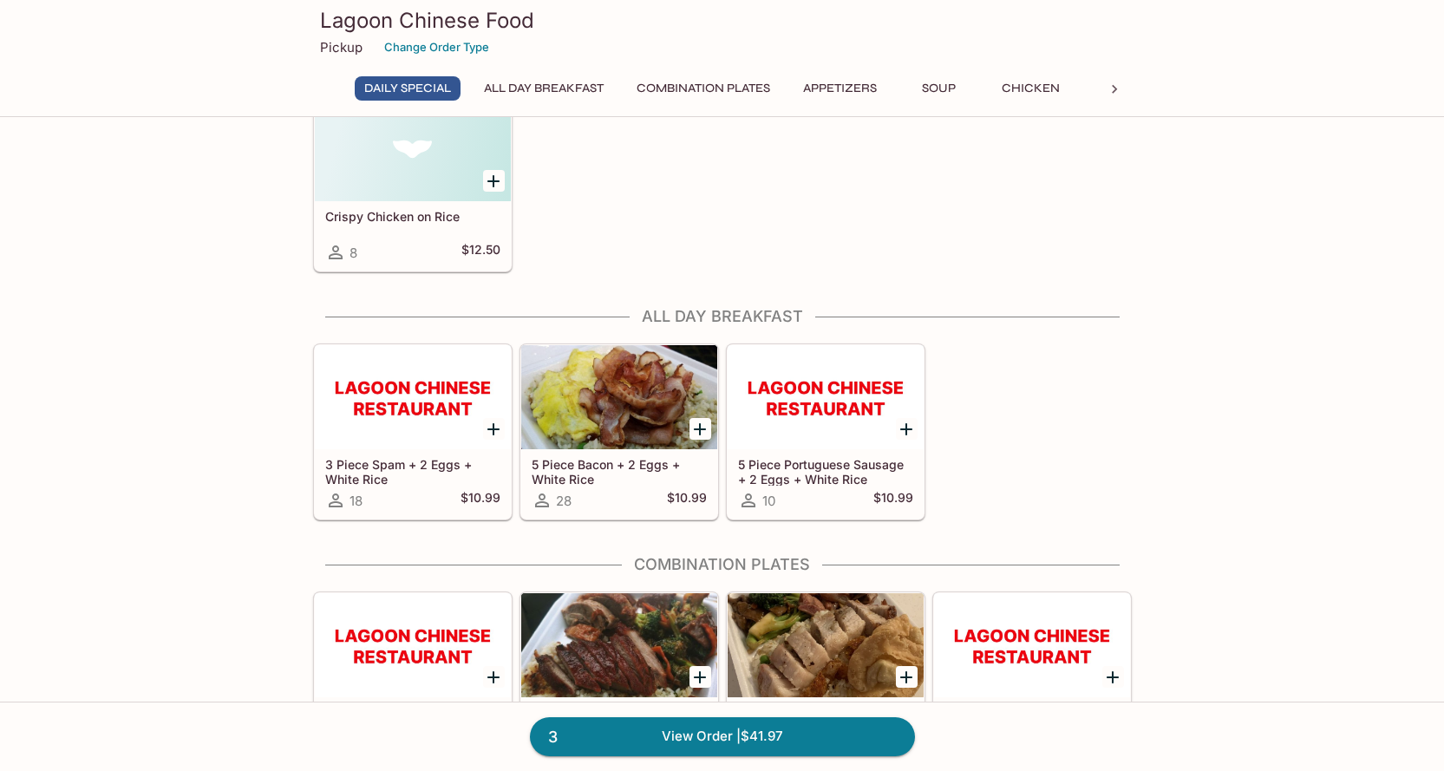
click at [718, 91] on button "Combination Plates" at bounding box center [703, 88] width 153 height 24
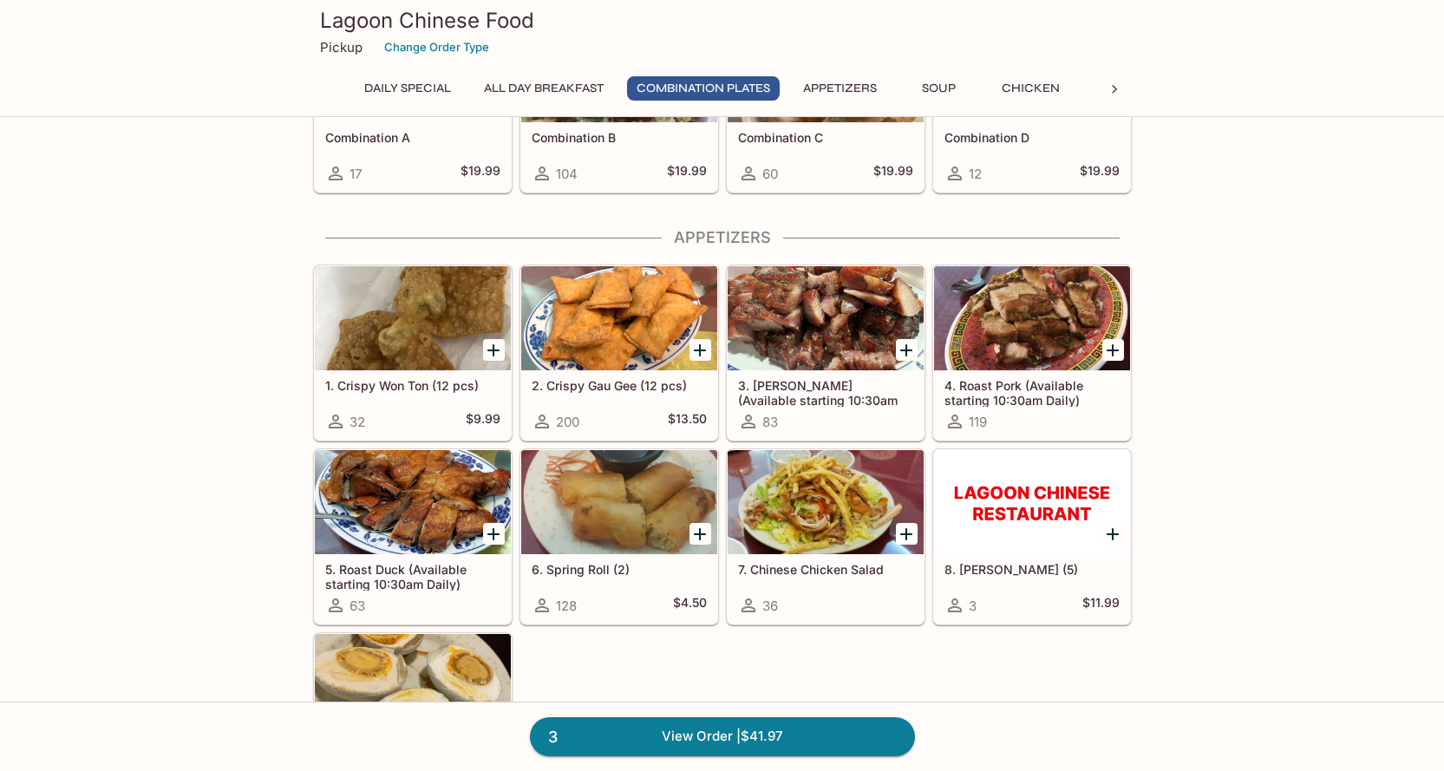
scroll to position [581, 0]
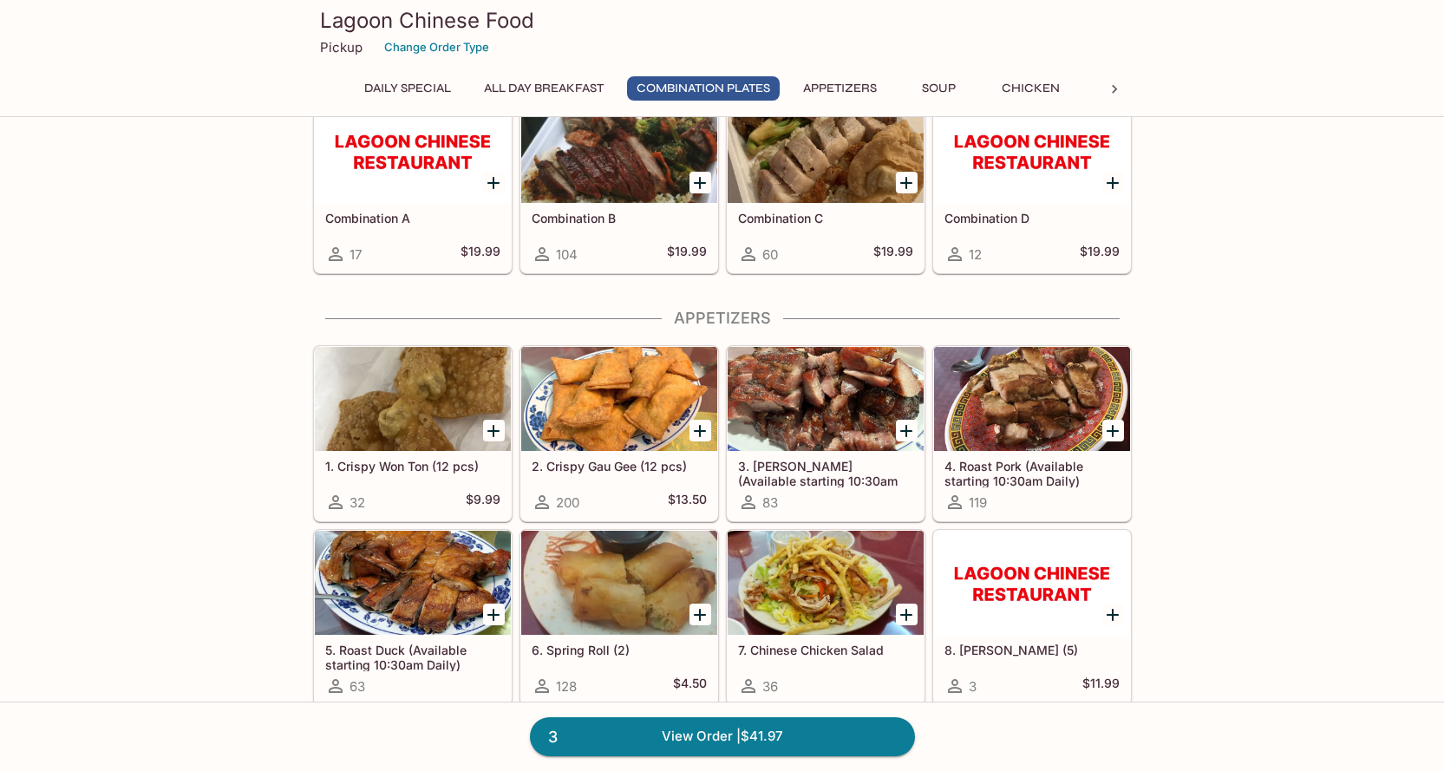
click at [1045, 83] on button "Chicken" at bounding box center [1031, 88] width 78 height 24
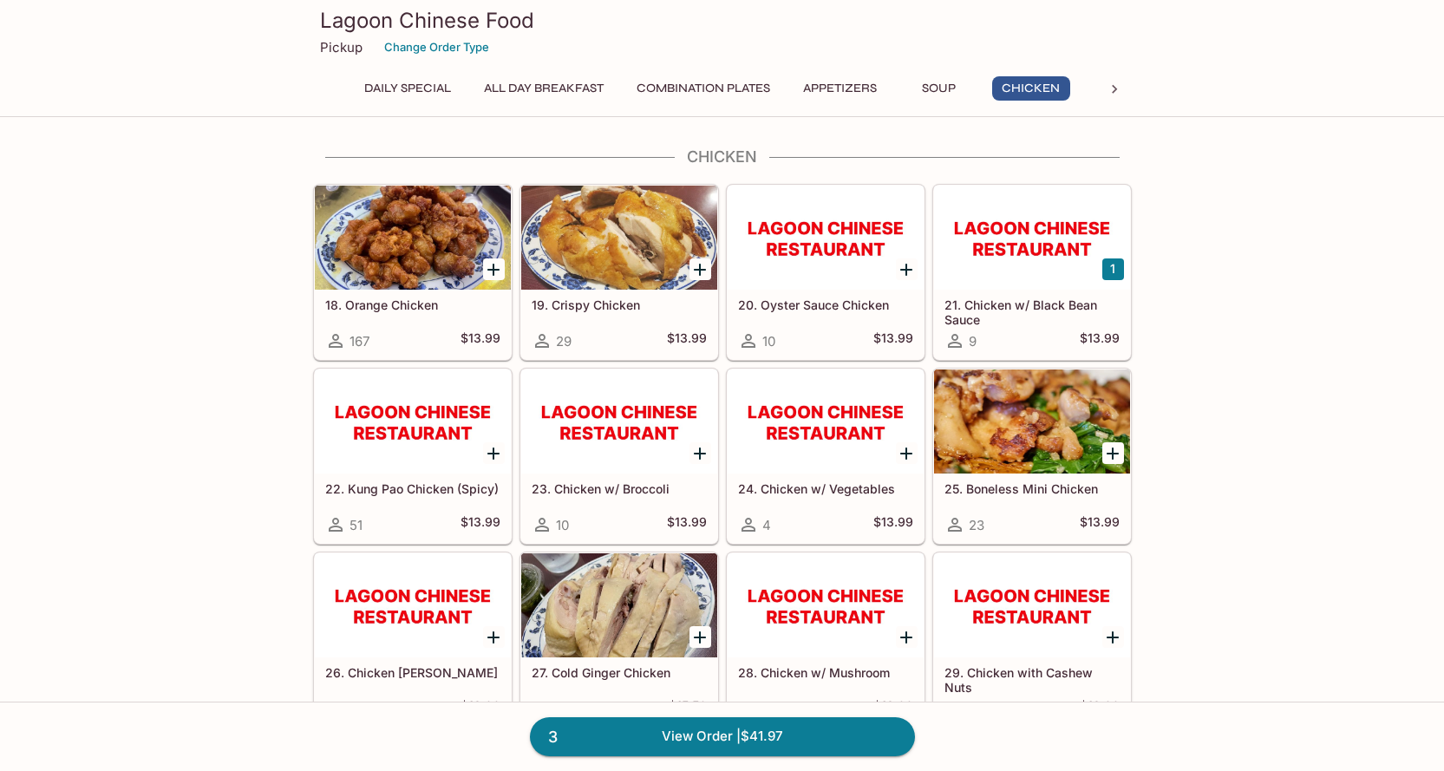
scroll to position [1877, 0]
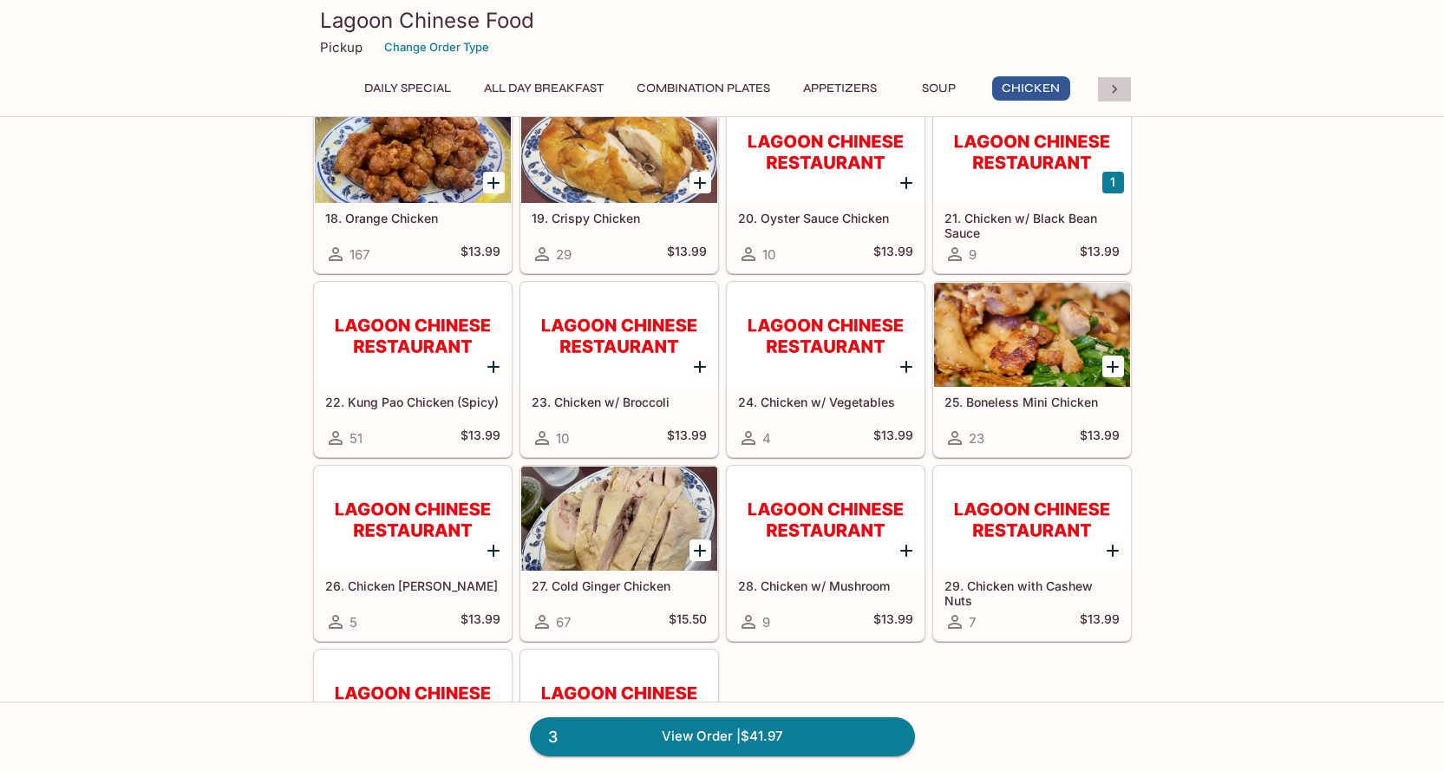
click at [1106, 89] on icon at bounding box center [1114, 89] width 17 height 17
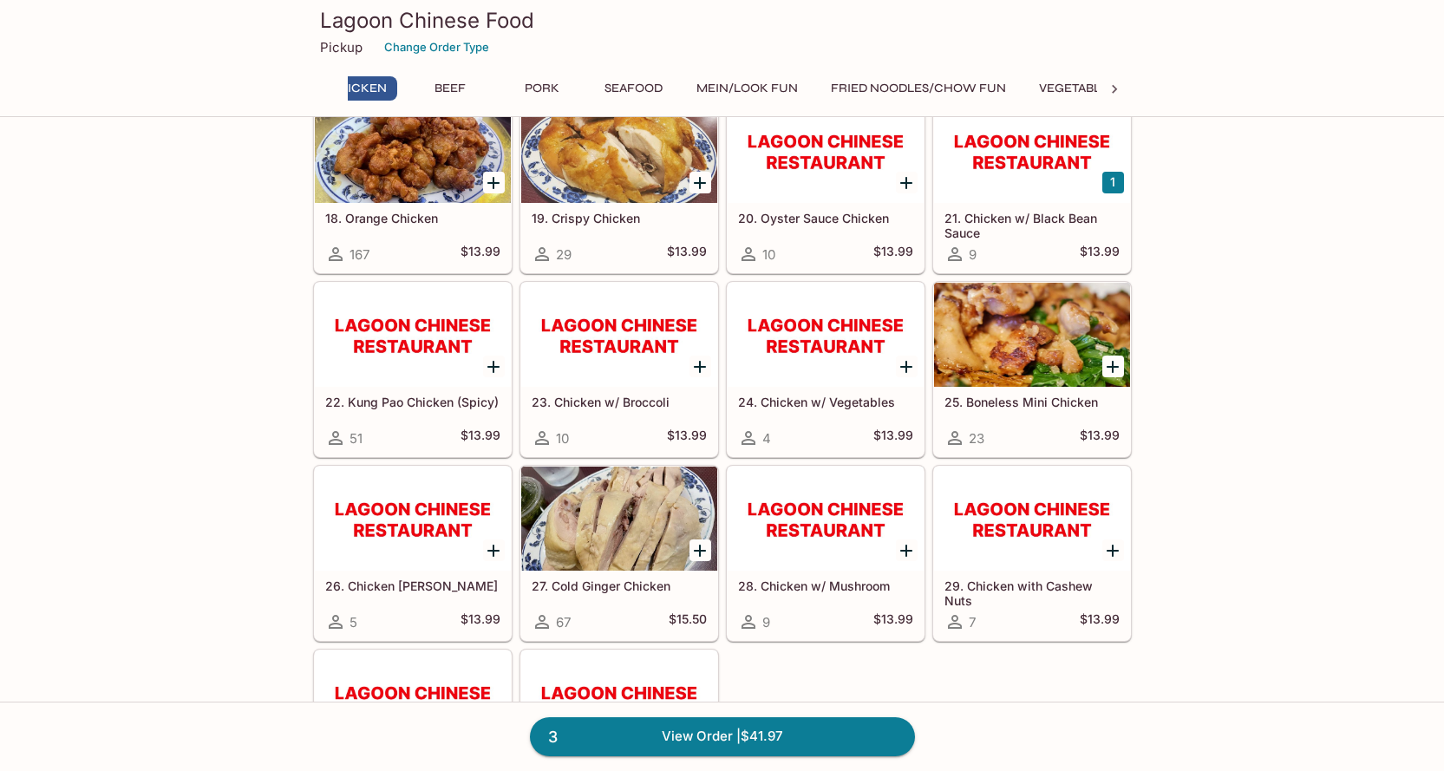
scroll to position [0, 721]
click at [612, 85] on button "Seafood" at bounding box center [586, 88] width 78 height 24
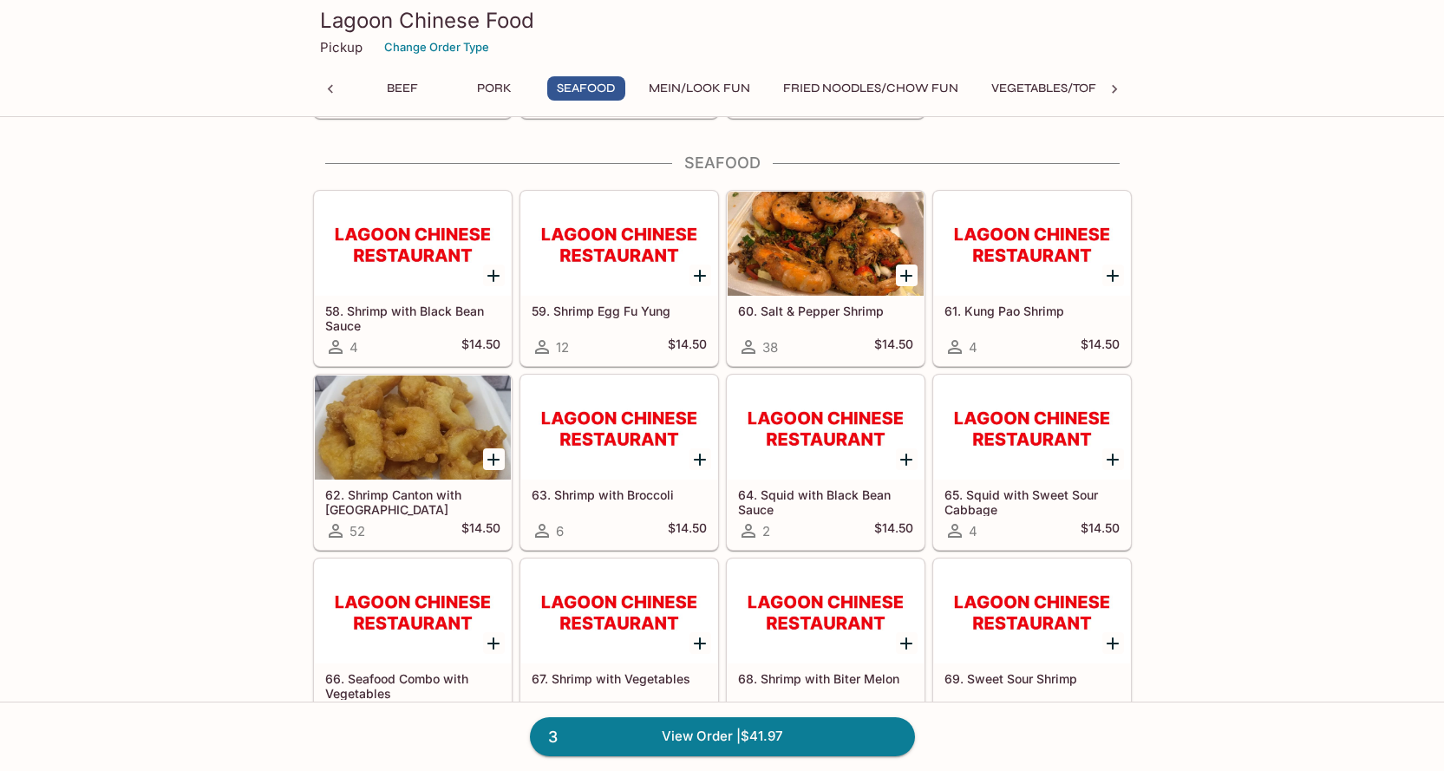
scroll to position [4005, 0]
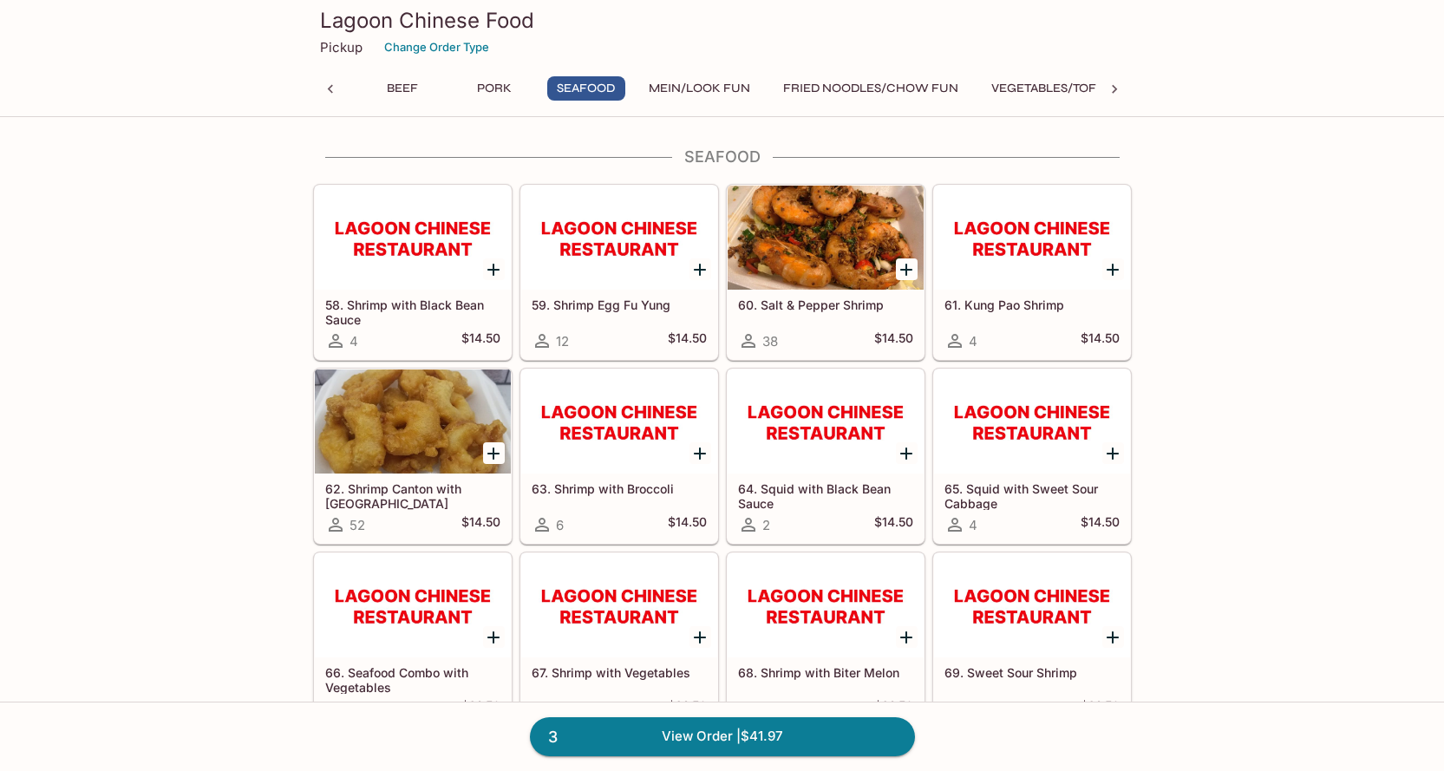
click at [680, 93] on button "Mein/Look Fun" at bounding box center [699, 88] width 121 height 24
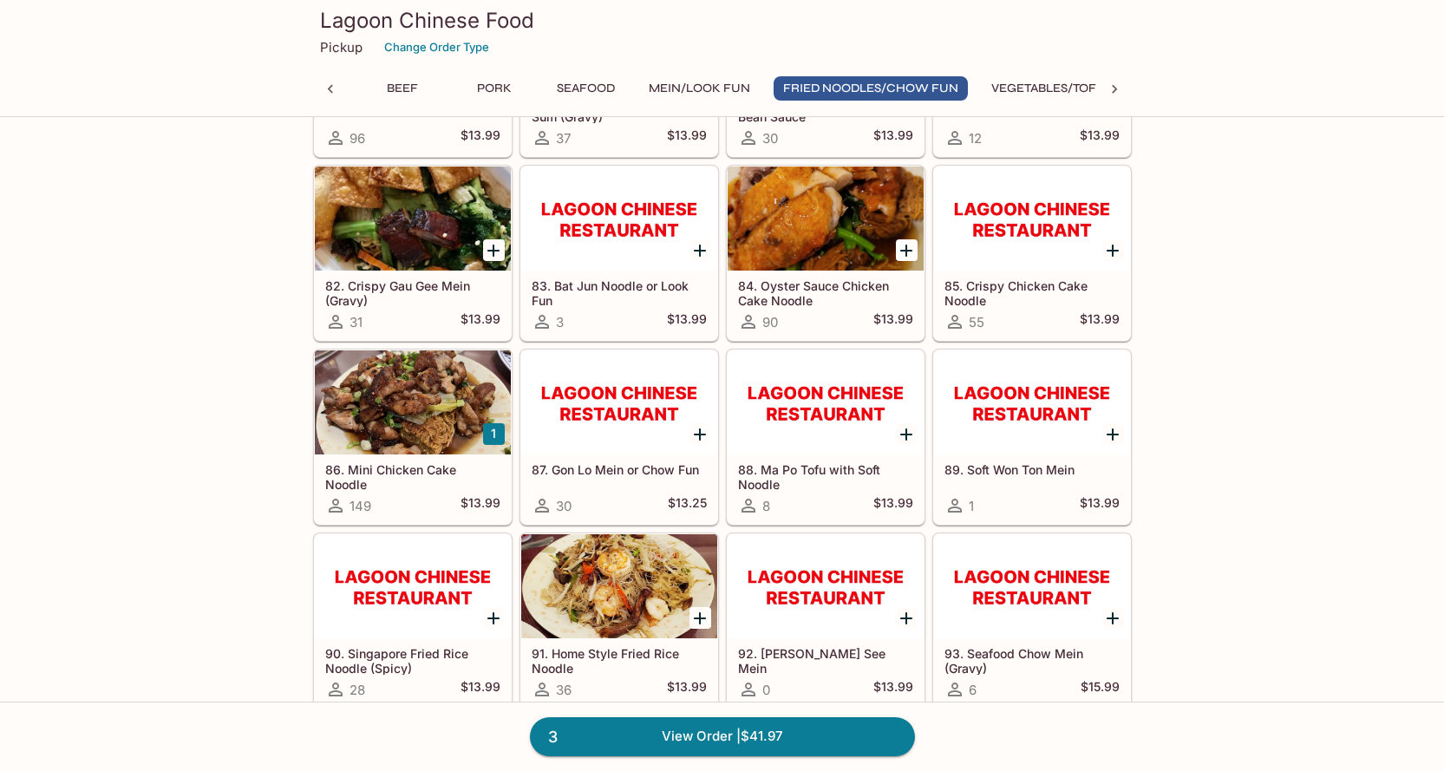
scroll to position [5228, 0]
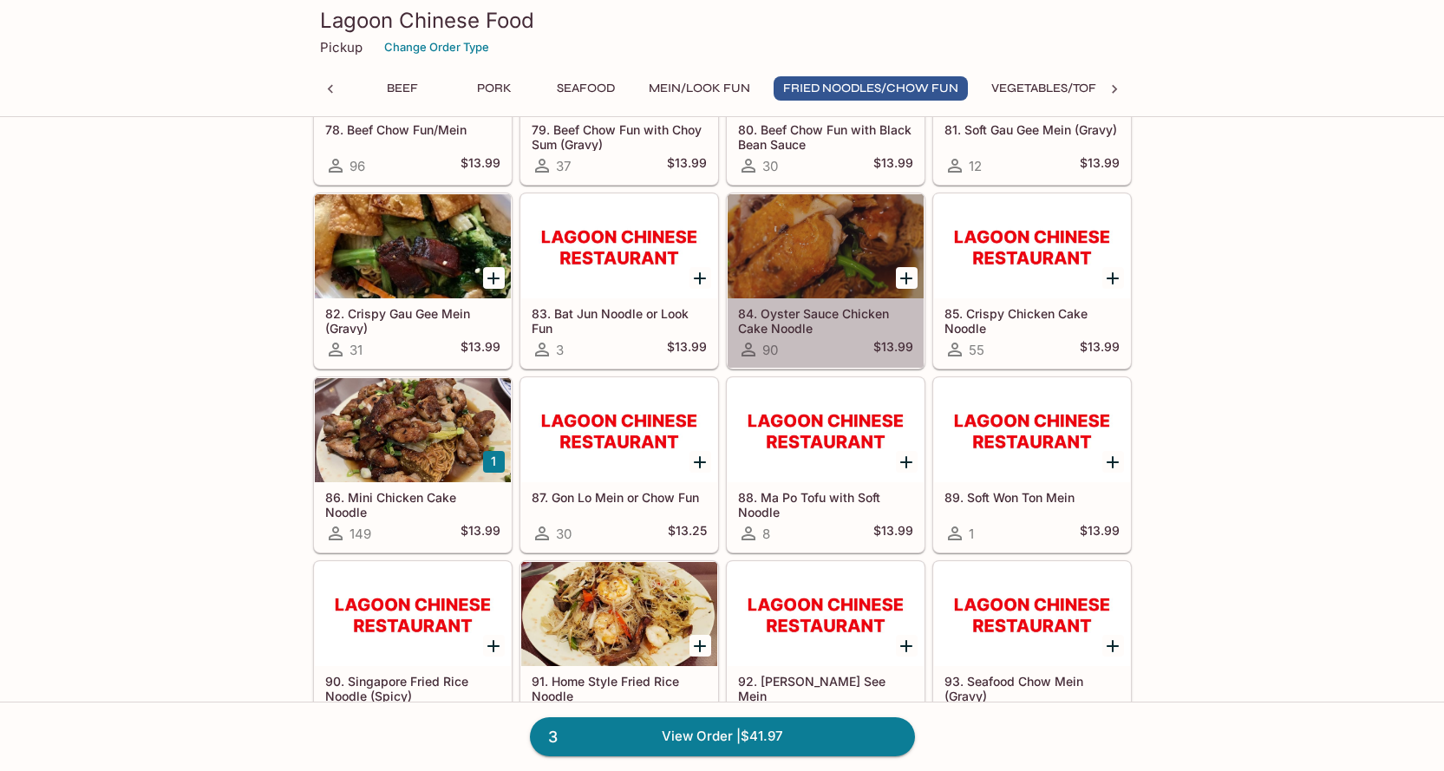
click at [746, 349] on icon at bounding box center [749, 350] width 14 height 14
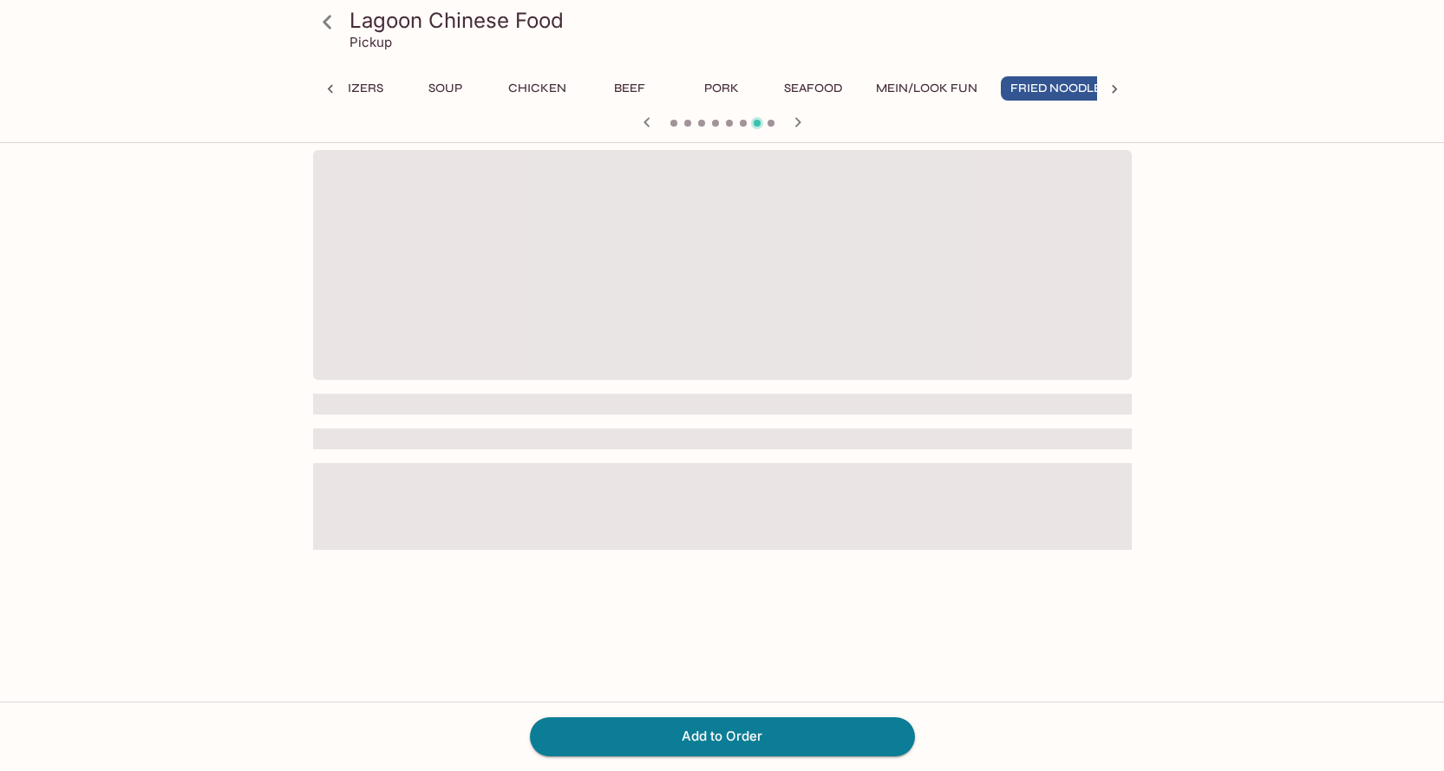
scroll to position [0, 600]
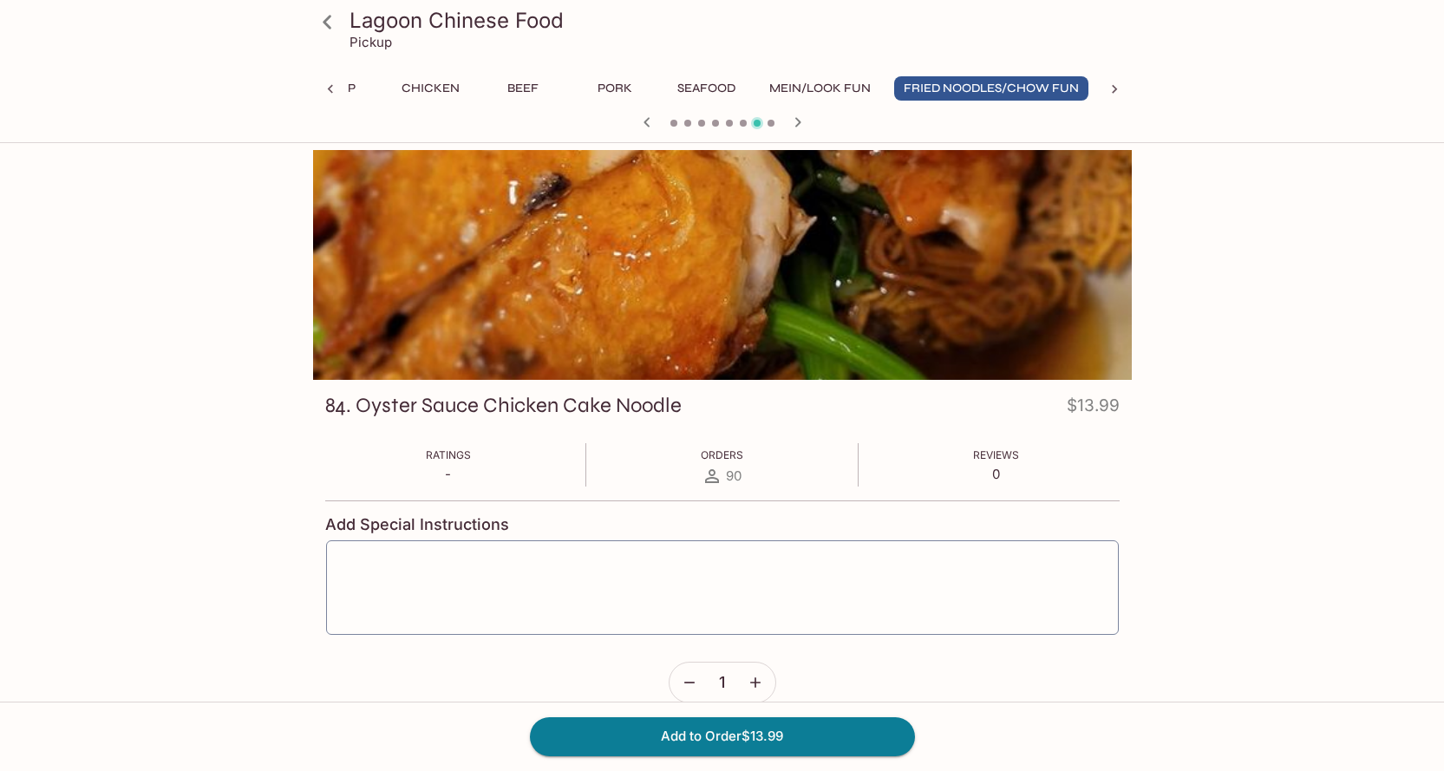
click at [442, 93] on button "Chicken" at bounding box center [431, 88] width 78 height 24
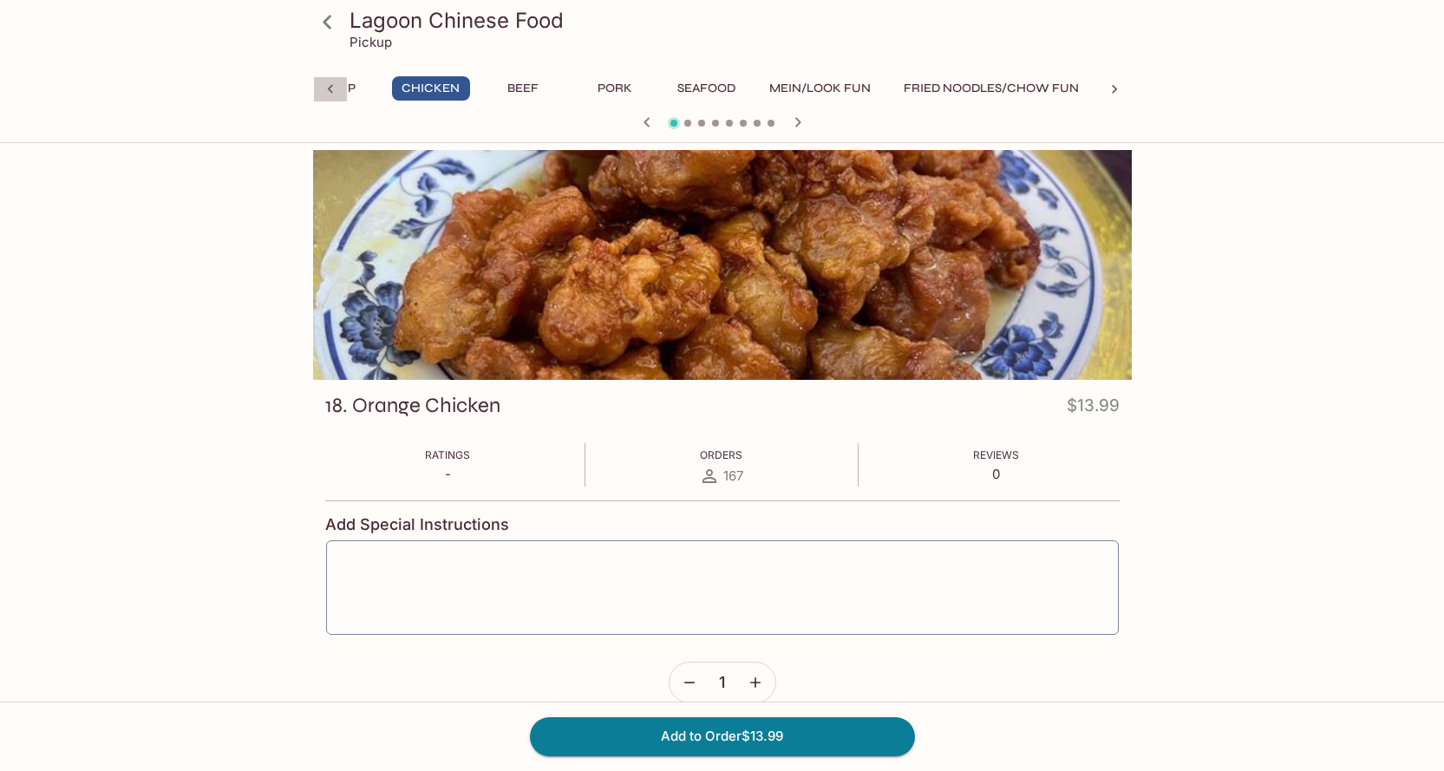
click at [330, 84] on icon at bounding box center [330, 89] width 17 height 17
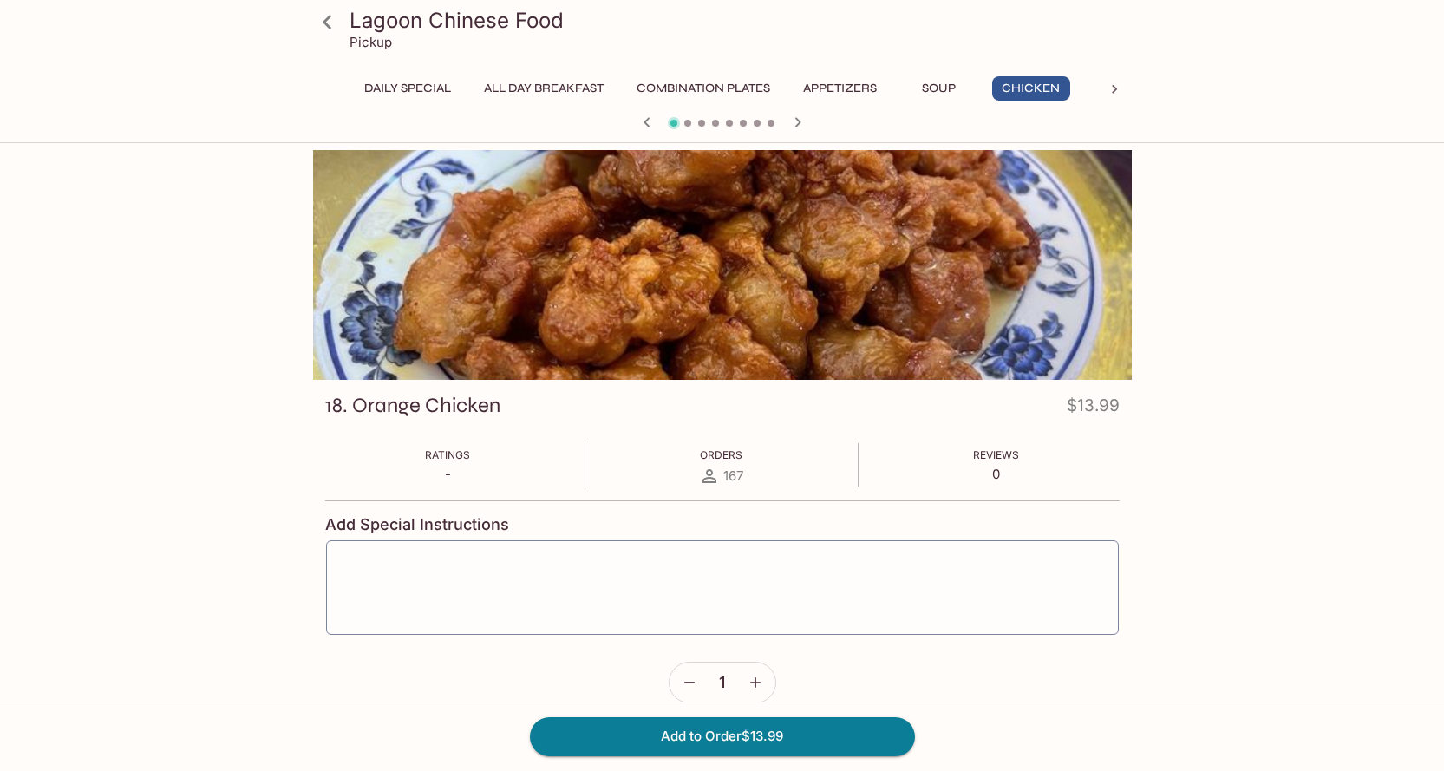
click at [403, 91] on button "Daily Special" at bounding box center [408, 88] width 106 height 24
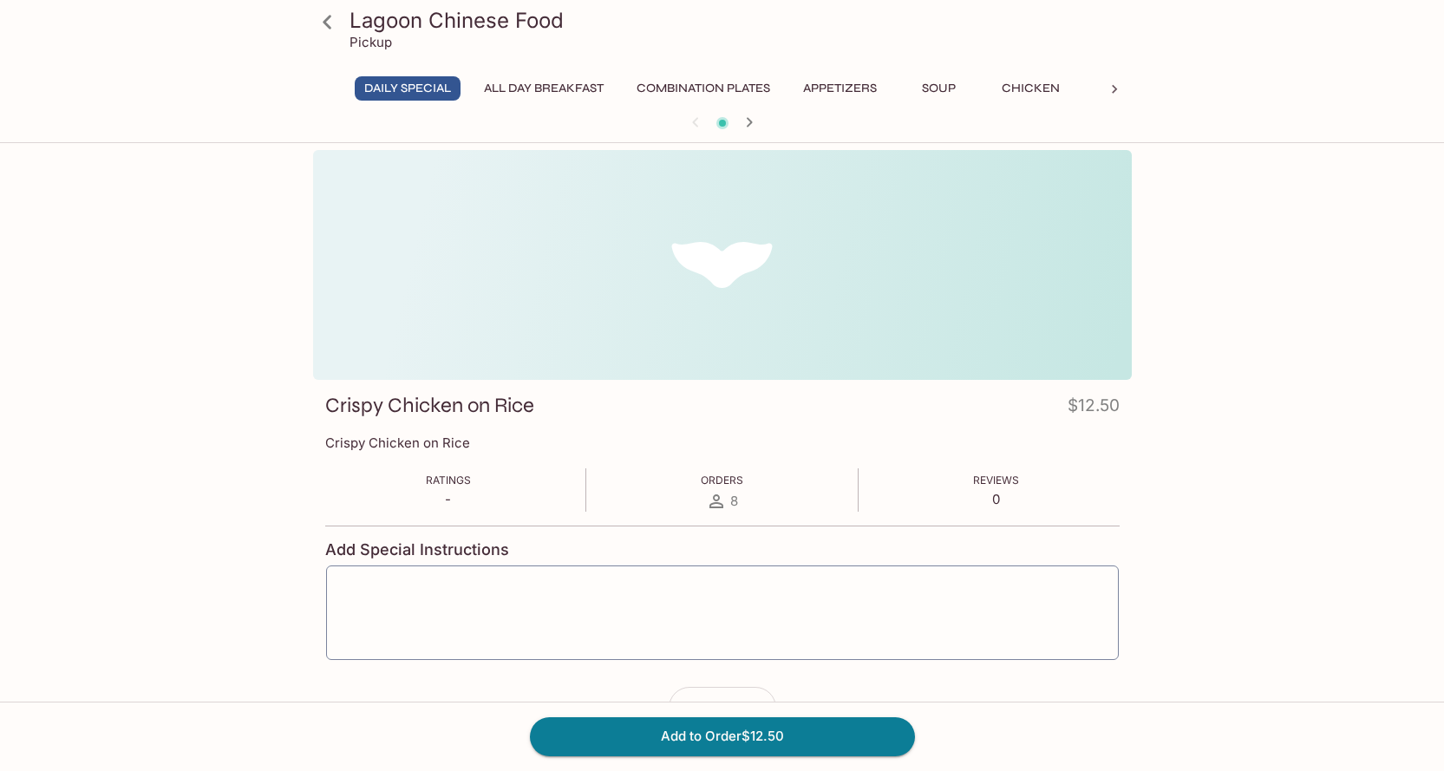
click at [334, 22] on icon at bounding box center [327, 22] width 30 height 30
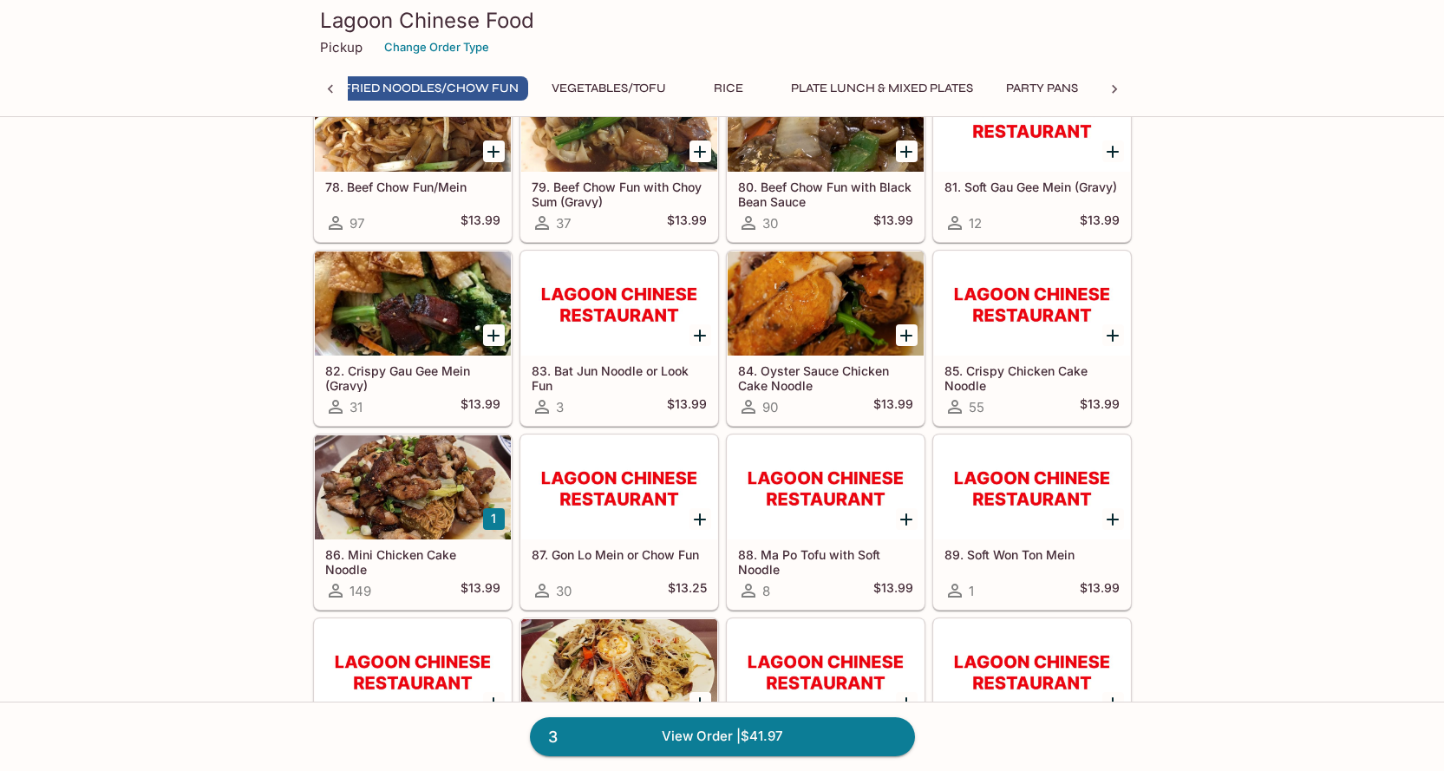
scroll to position [0, 1155]
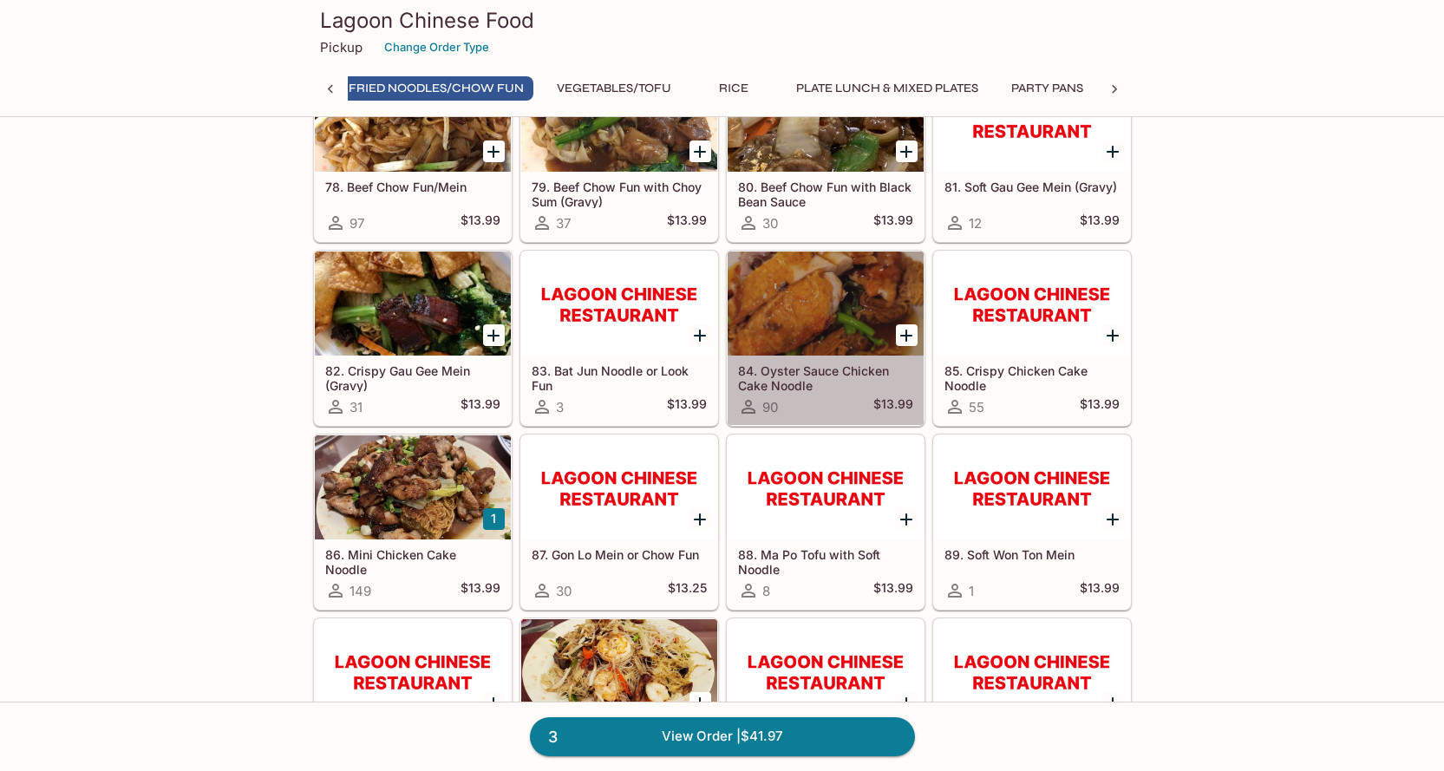
click at [803, 341] on div at bounding box center [826, 304] width 196 height 104
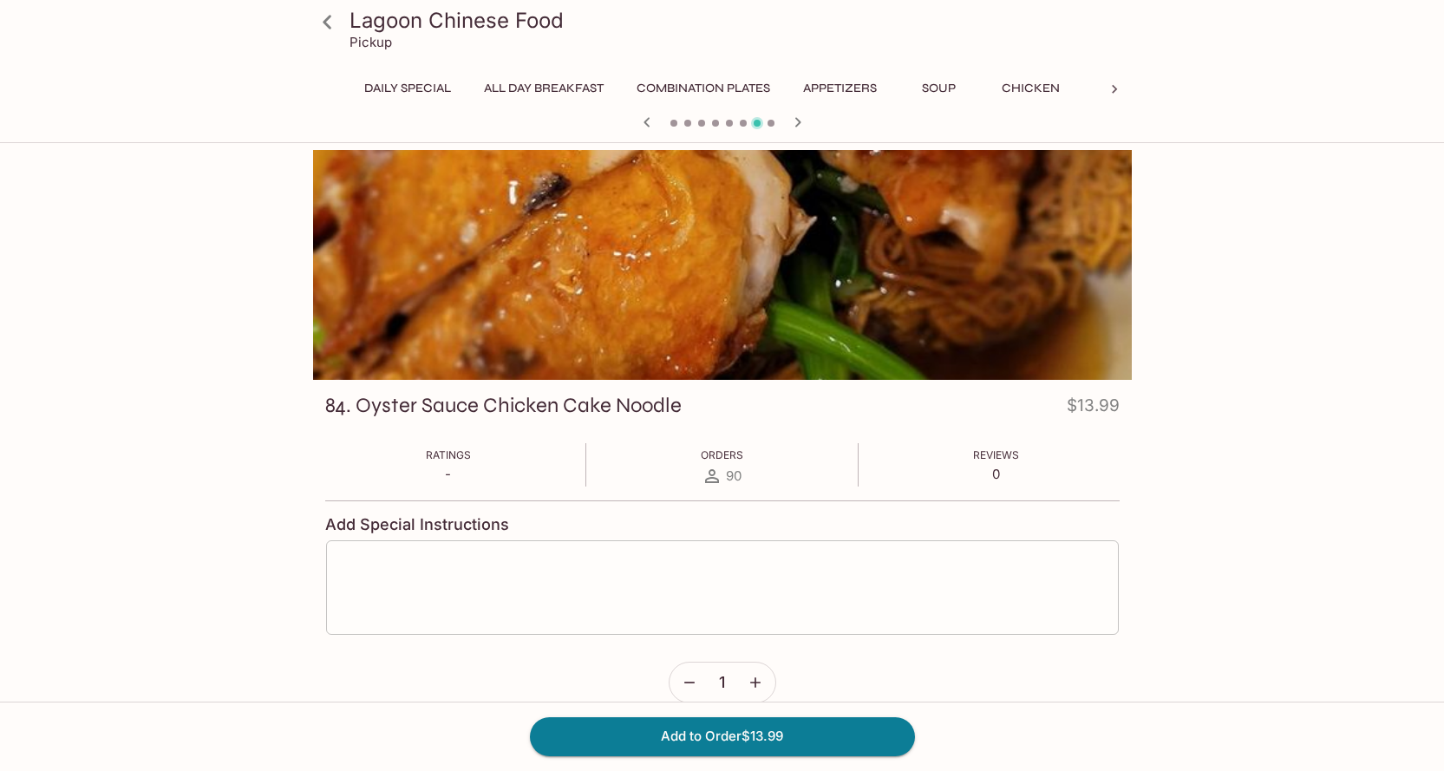
scroll to position [0, 600]
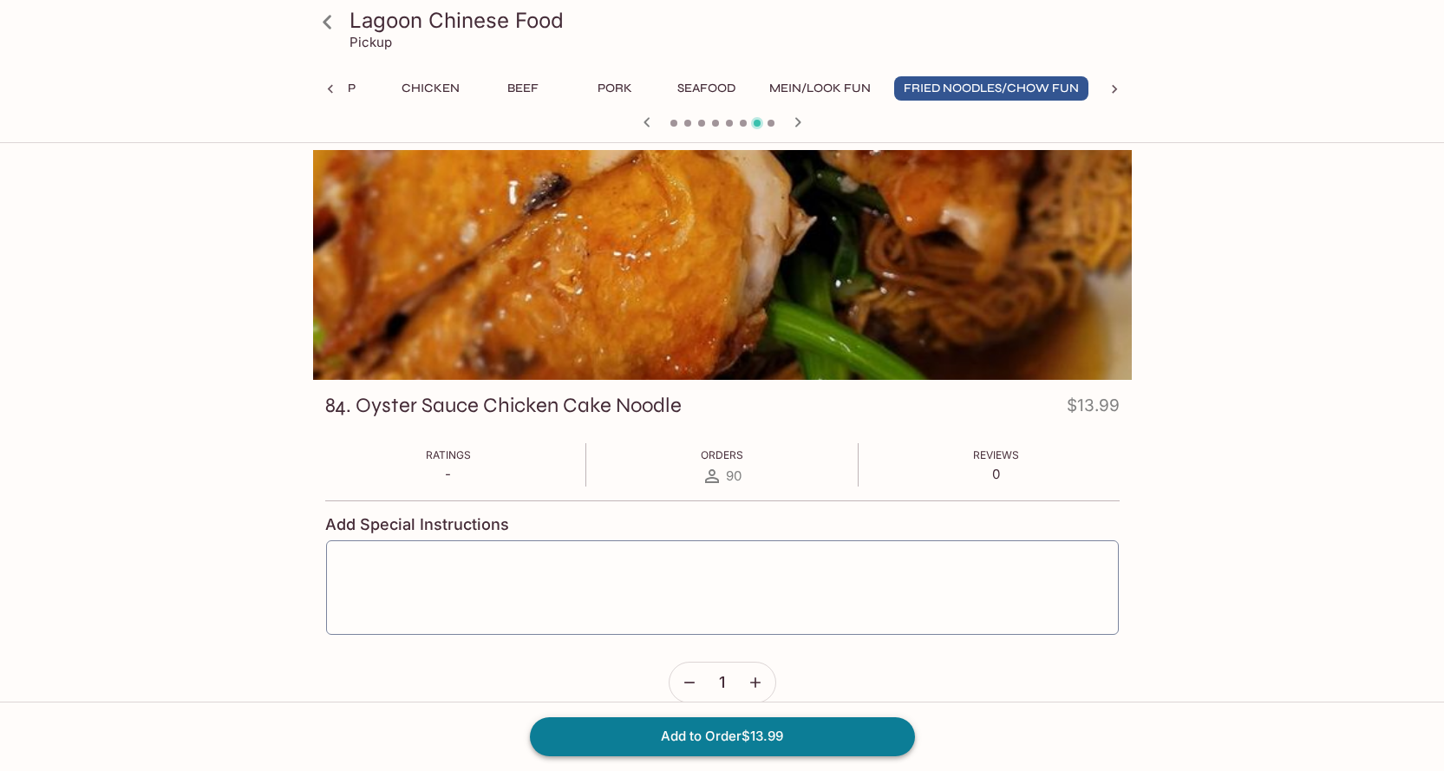
click at [741, 735] on button "Add to Order $13.99" at bounding box center [722, 736] width 385 height 38
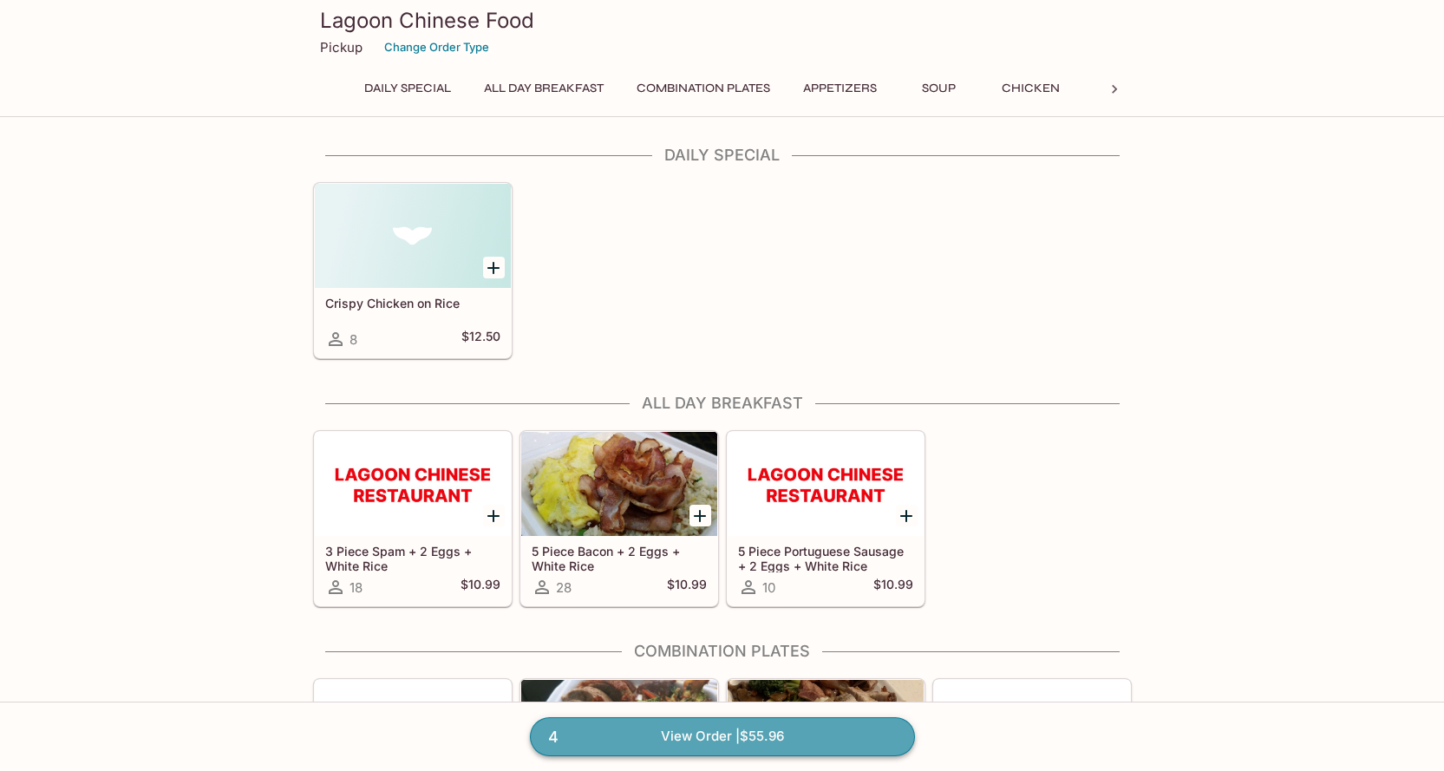
click at [759, 732] on link "4 View Order | $55.96" at bounding box center [722, 736] width 385 height 38
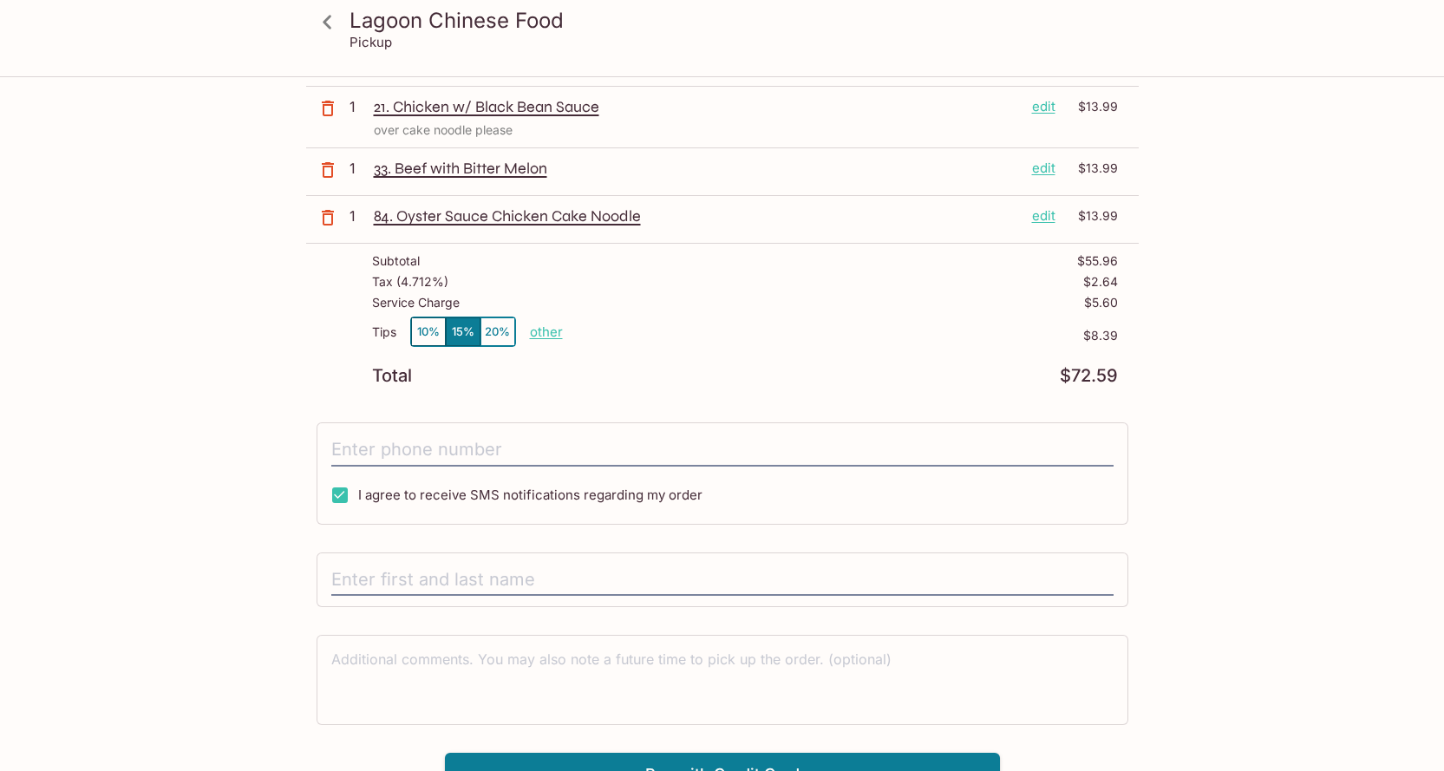
scroll to position [173, 0]
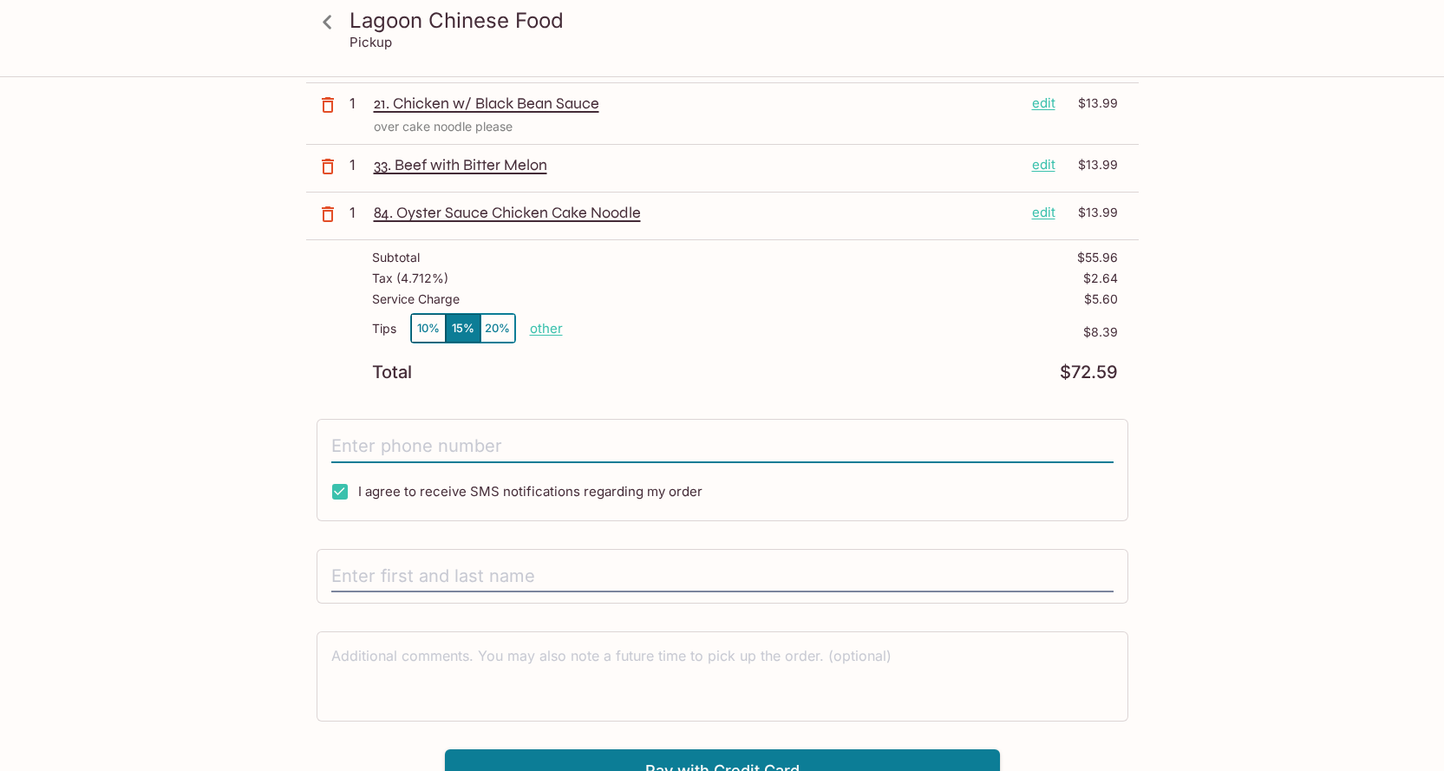
click at [677, 452] on input "tel" at bounding box center [722, 446] width 782 height 33
type input "[PHONE_NUMBER]"
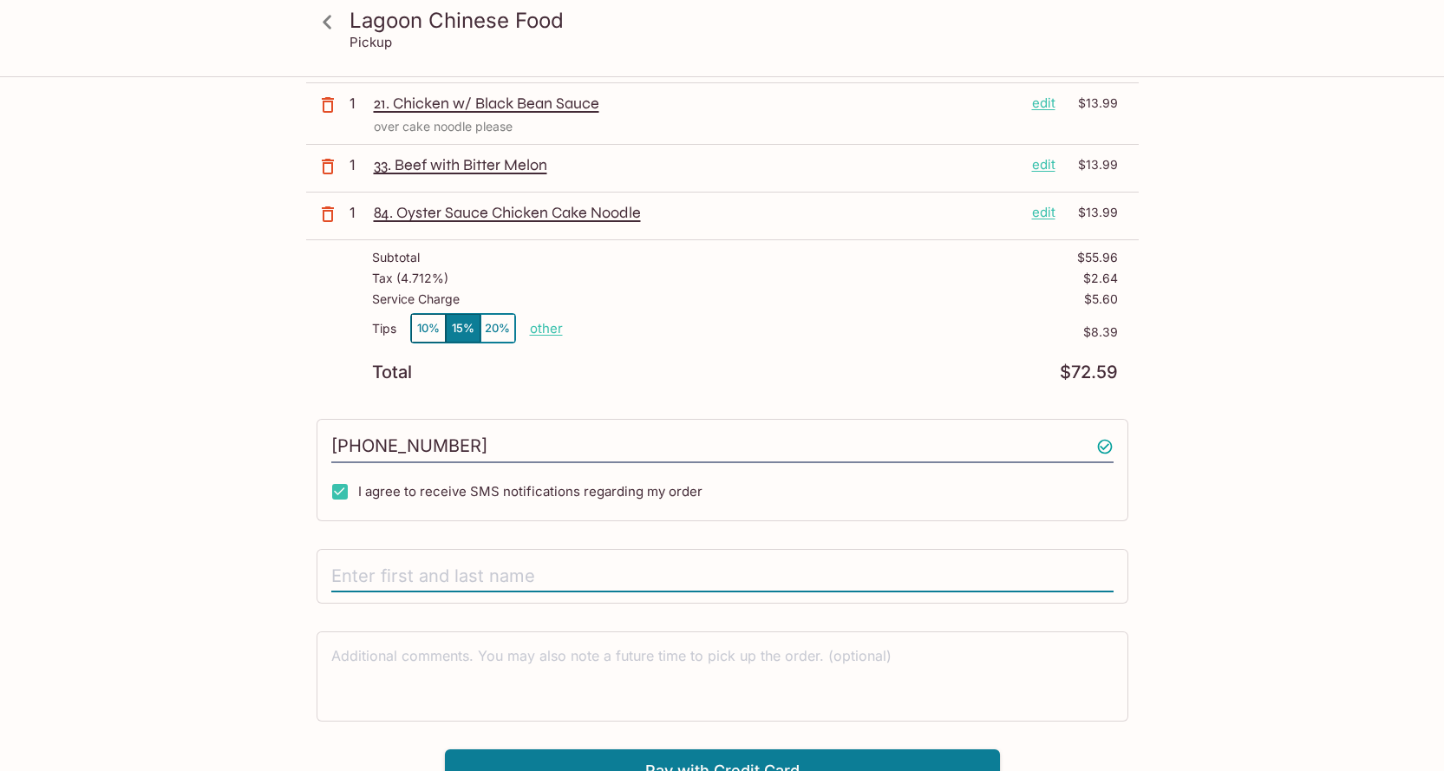
click at [664, 569] on input "text" at bounding box center [722, 576] width 782 height 33
type input "[PERSON_NAME]"
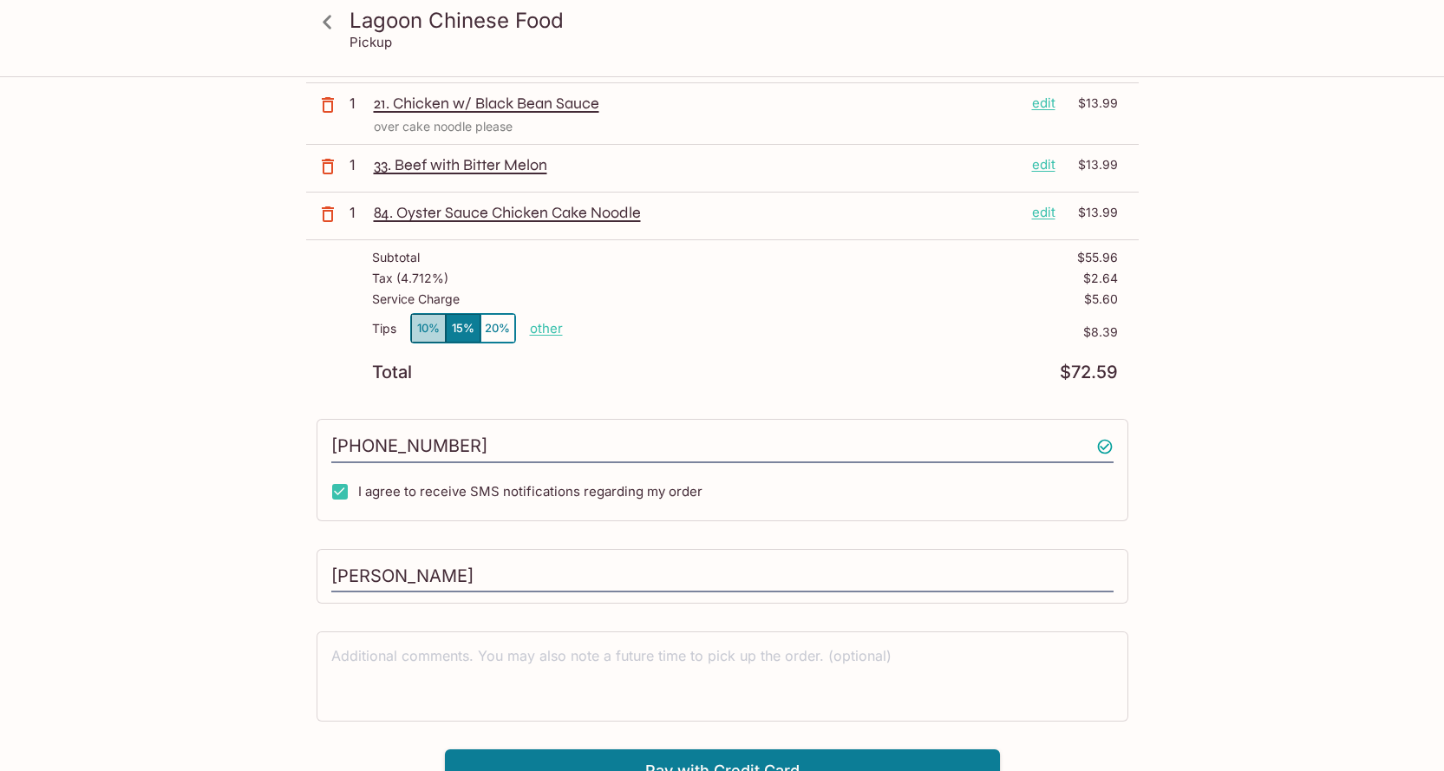
click at [435, 331] on button "10%" at bounding box center [428, 328] width 35 height 29
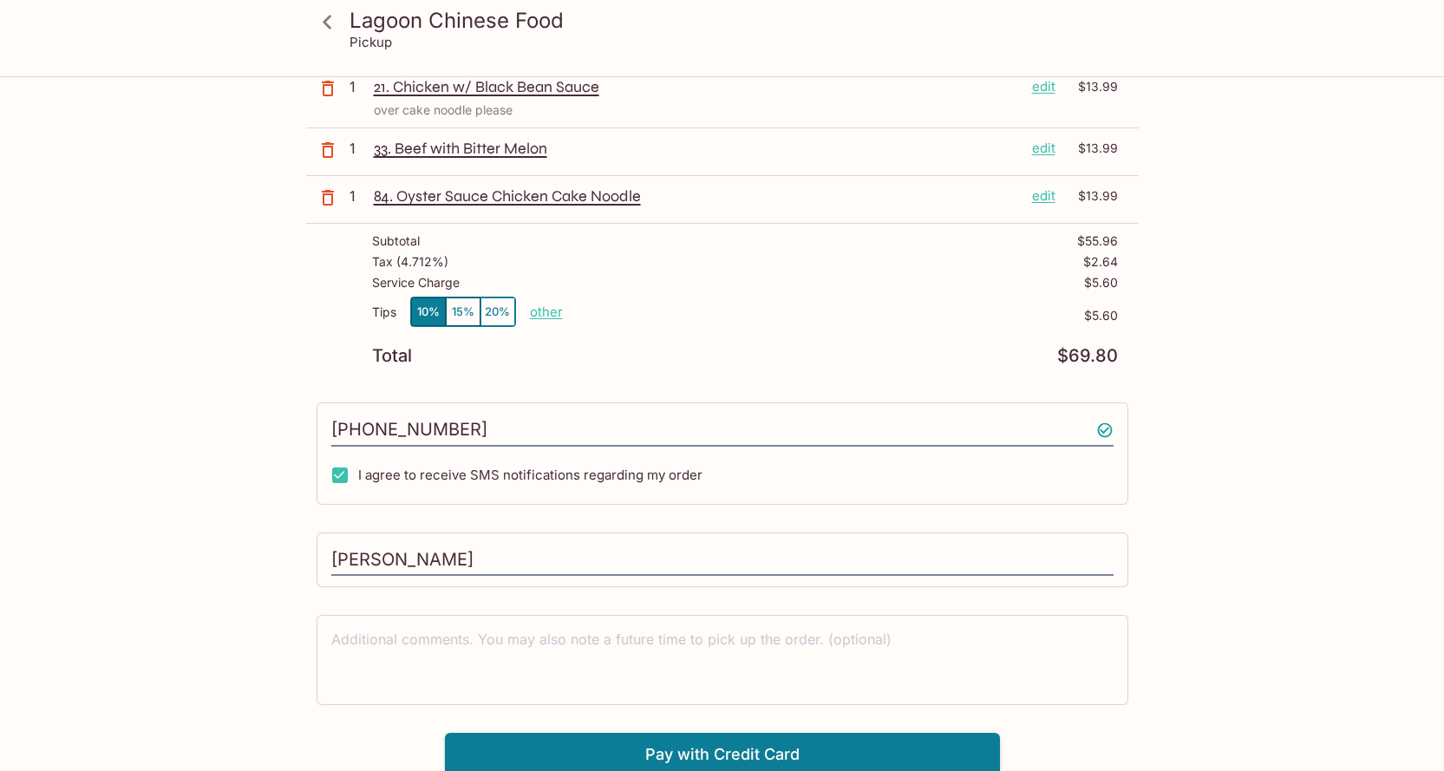
scroll to position [195, 0]
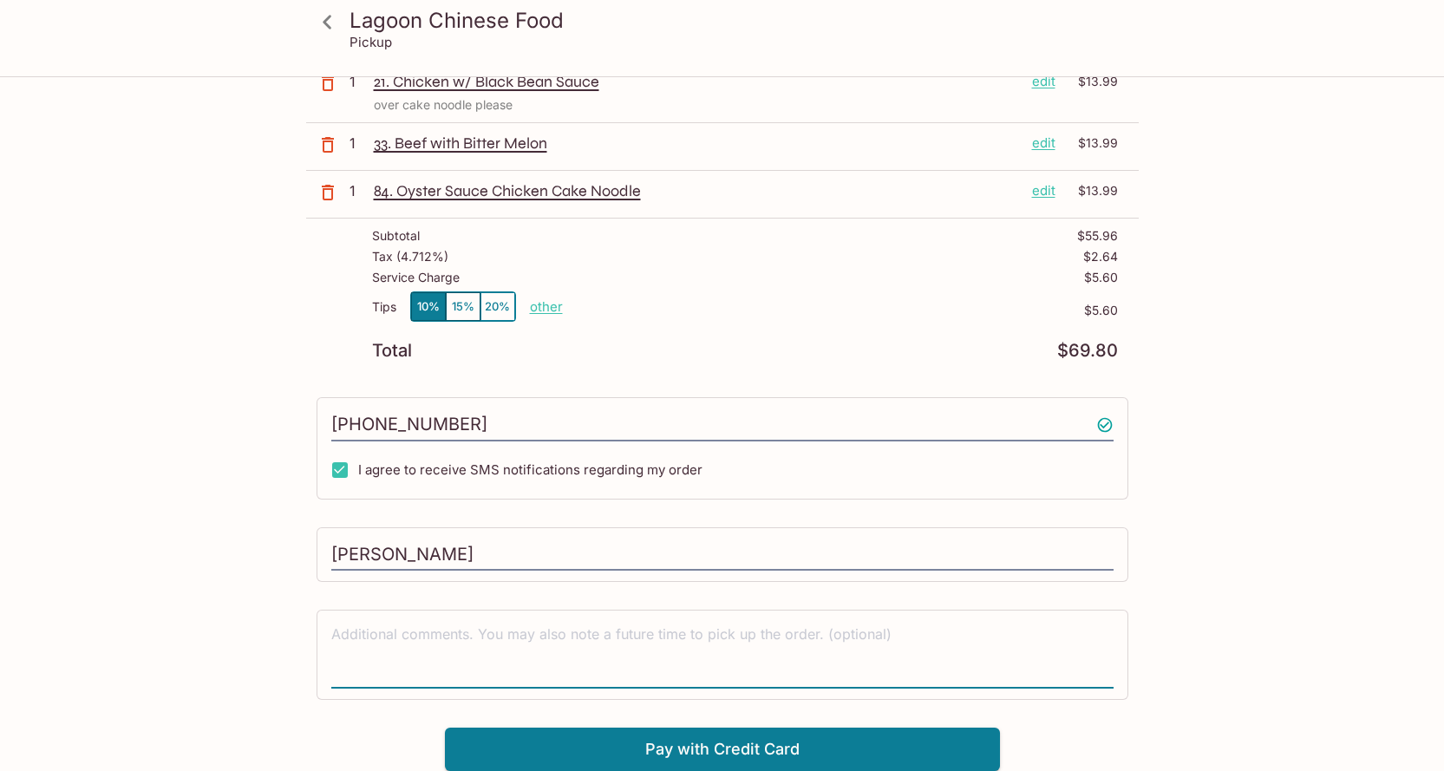
click at [678, 646] on textarea at bounding box center [722, 655] width 782 height 60
click at [727, 742] on button "Pay with Credit Card" at bounding box center [722, 749] width 555 height 43
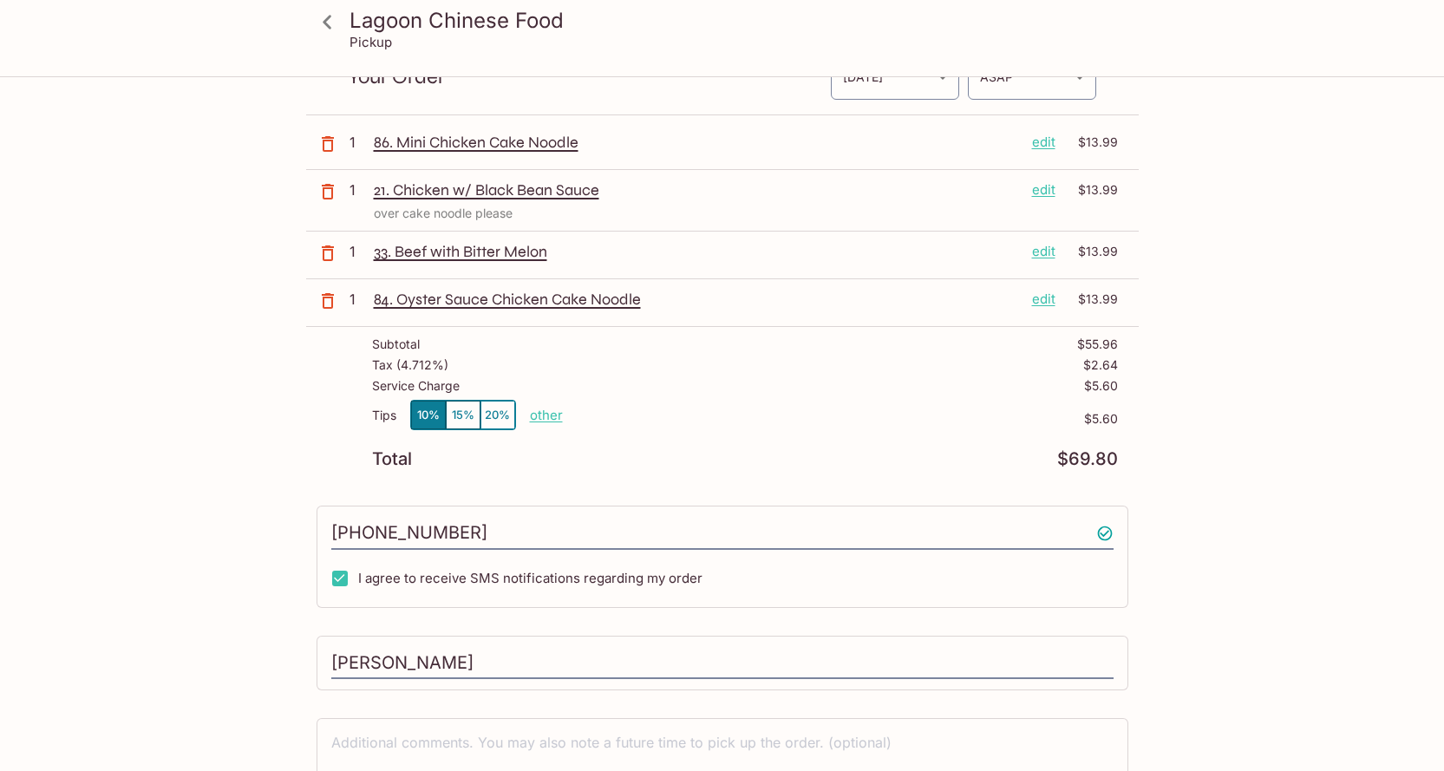
scroll to position [0, 0]
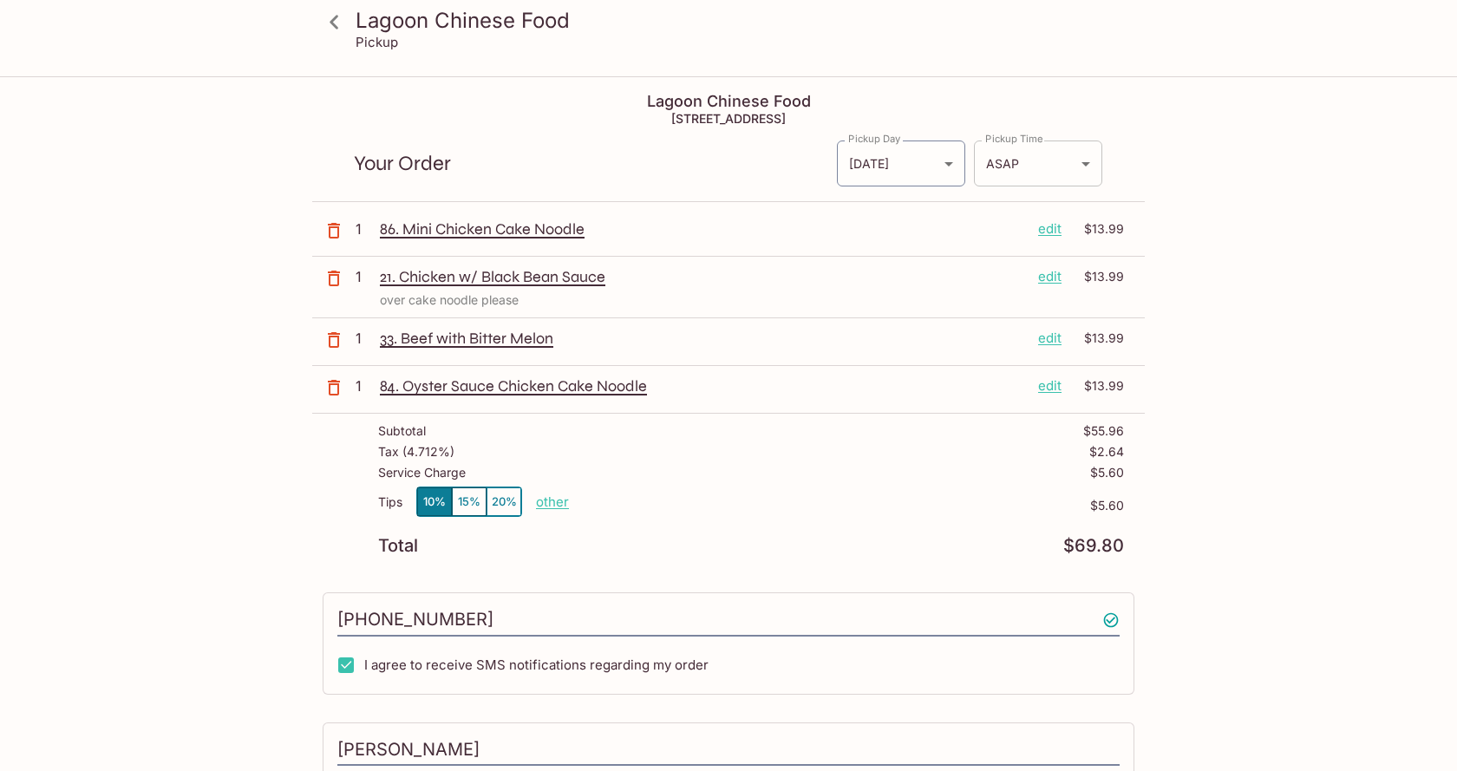
click at [991, 167] on body "Lagoon Chinese Food Pickup Lagoon Chinese Food [STREET_ADDRESS] Your Order Pick…" at bounding box center [728, 463] width 1457 height 771
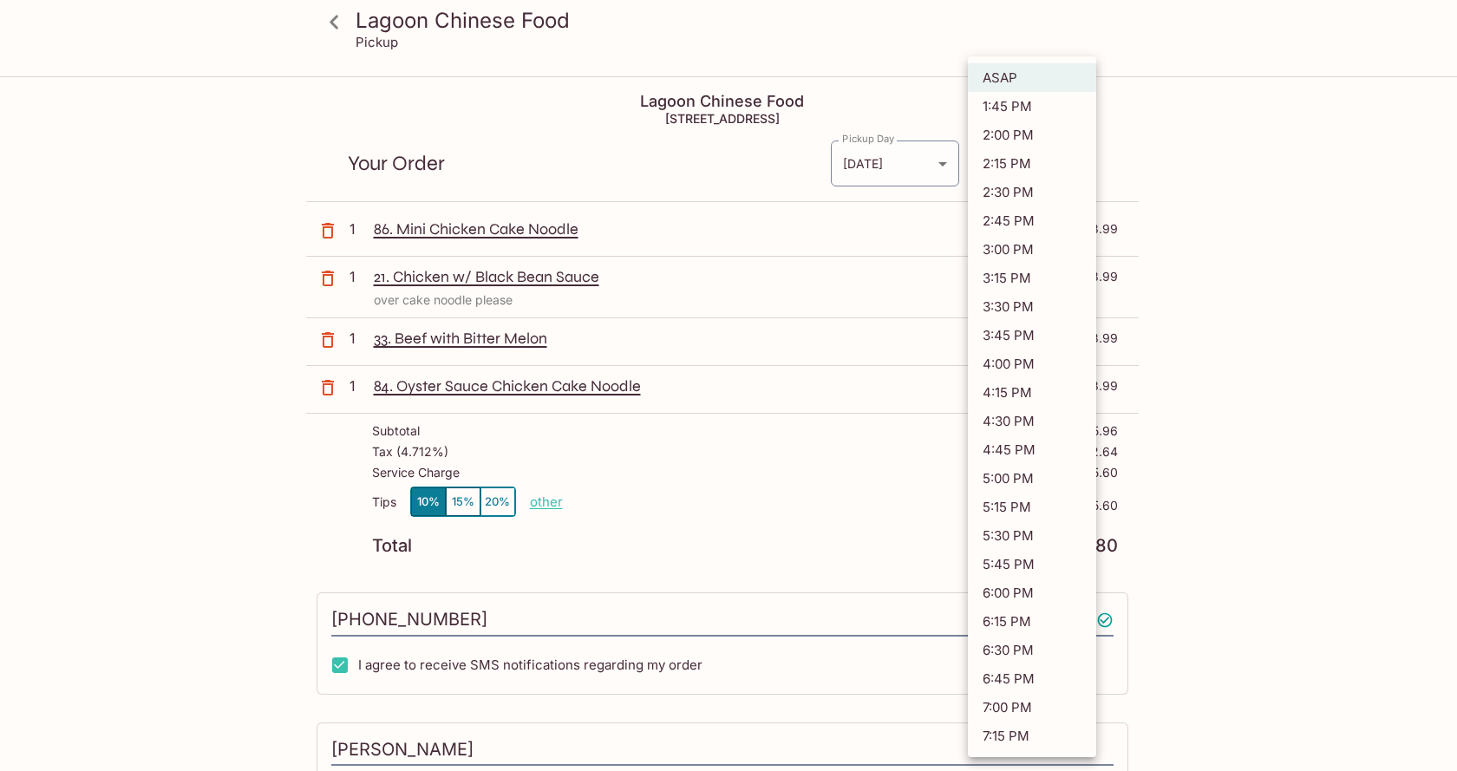
click at [1004, 669] on li "6:45 PM" at bounding box center [1032, 678] width 128 height 29
type input "[DATE]T04:45:03.000000Z"
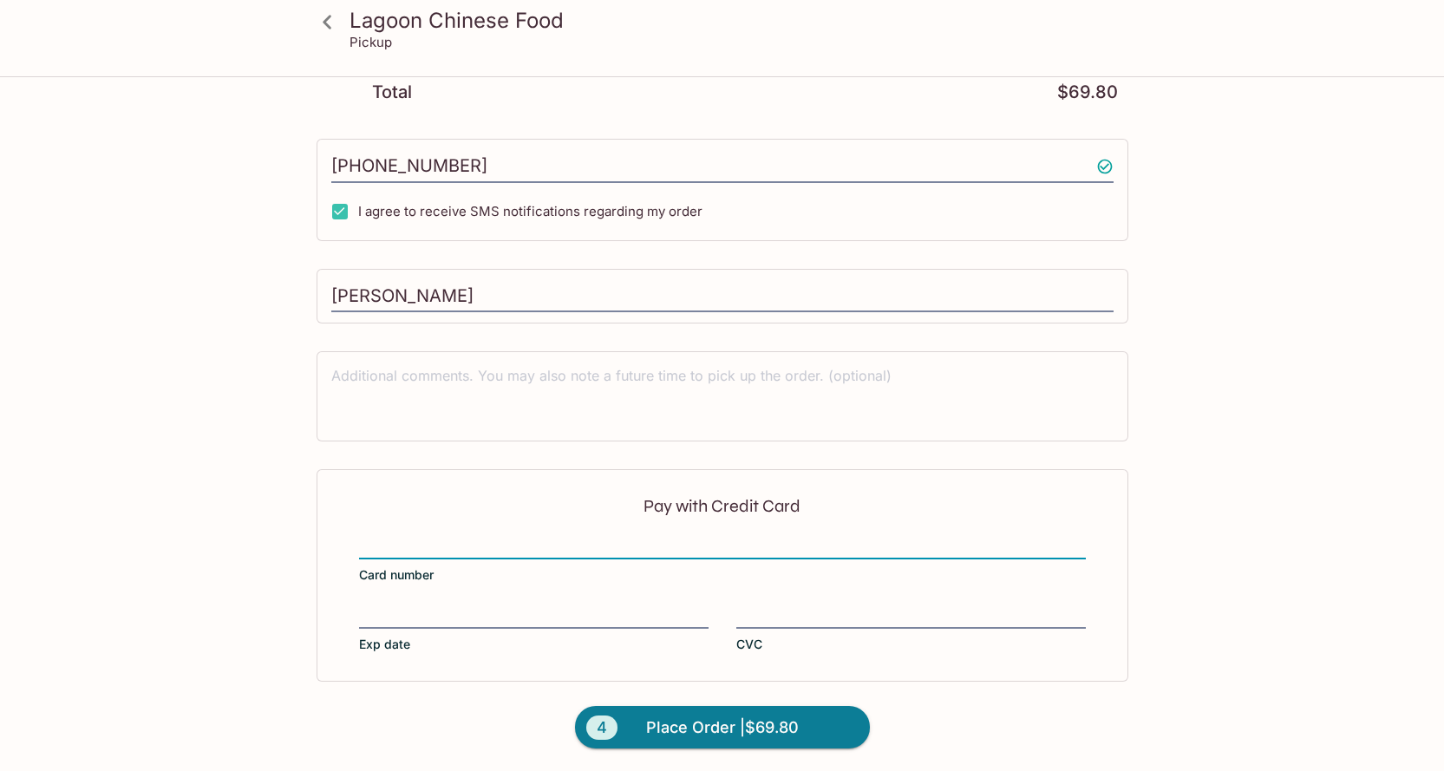
scroll to position [455, 0]
click at [795, 724] on span "Place Order | $69.80" at bounding box center [722, 726] width 153 height 28
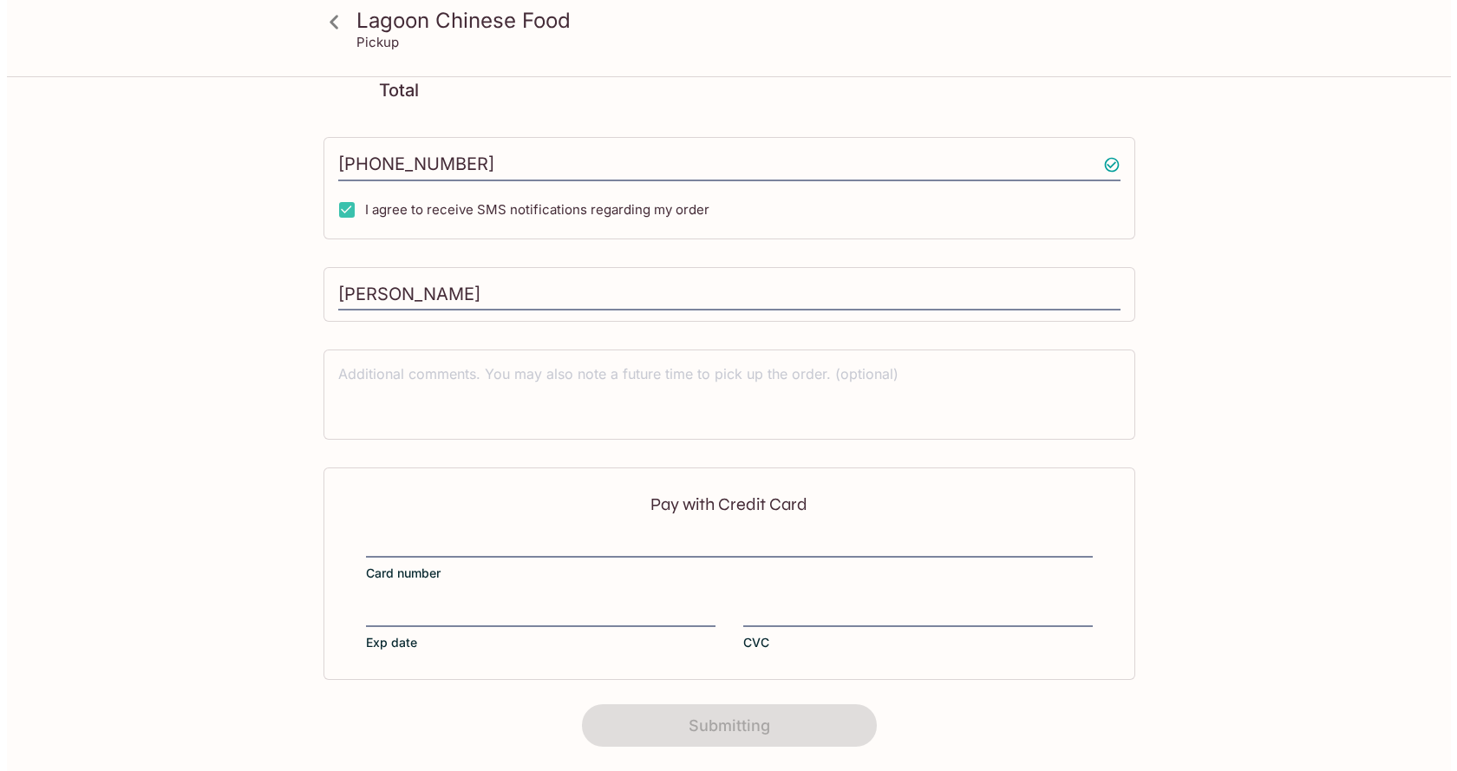
scroll to position [0, 0]
